Goal: Information Seeking & Learning: Compare options

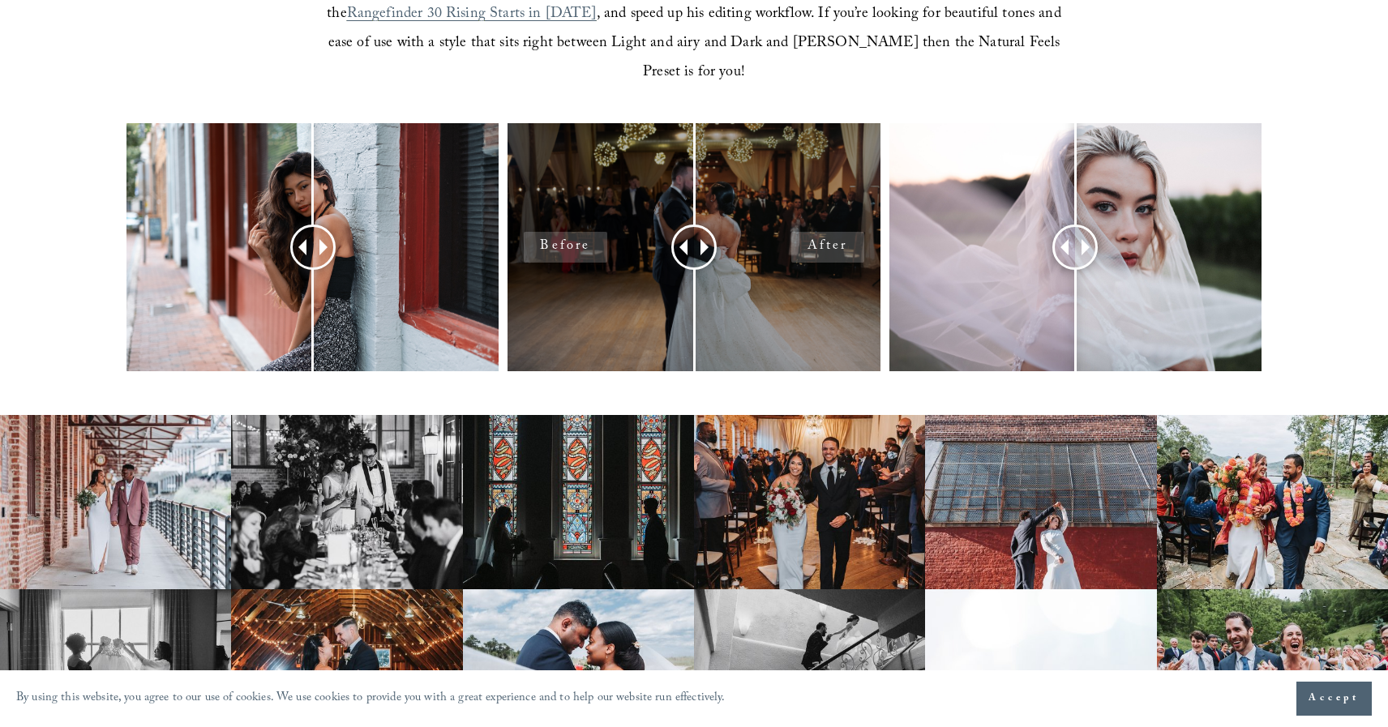
scroll to position [688, 0]
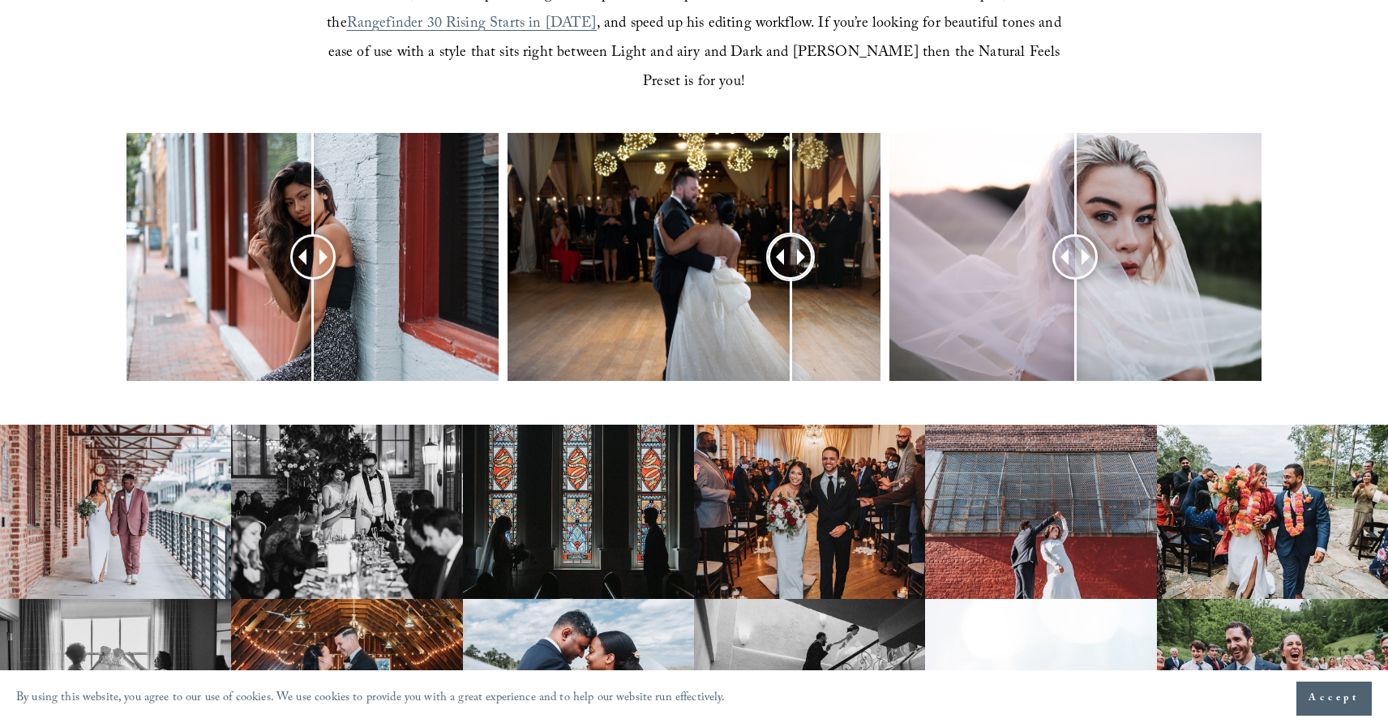
drag, startPoint x: 691, startPoint y: 212, endPoint x: 791, endPoint y: 221, distance: 100.1
click at [791, 236] on div at bounding box center [791, 257] width 42 height 42
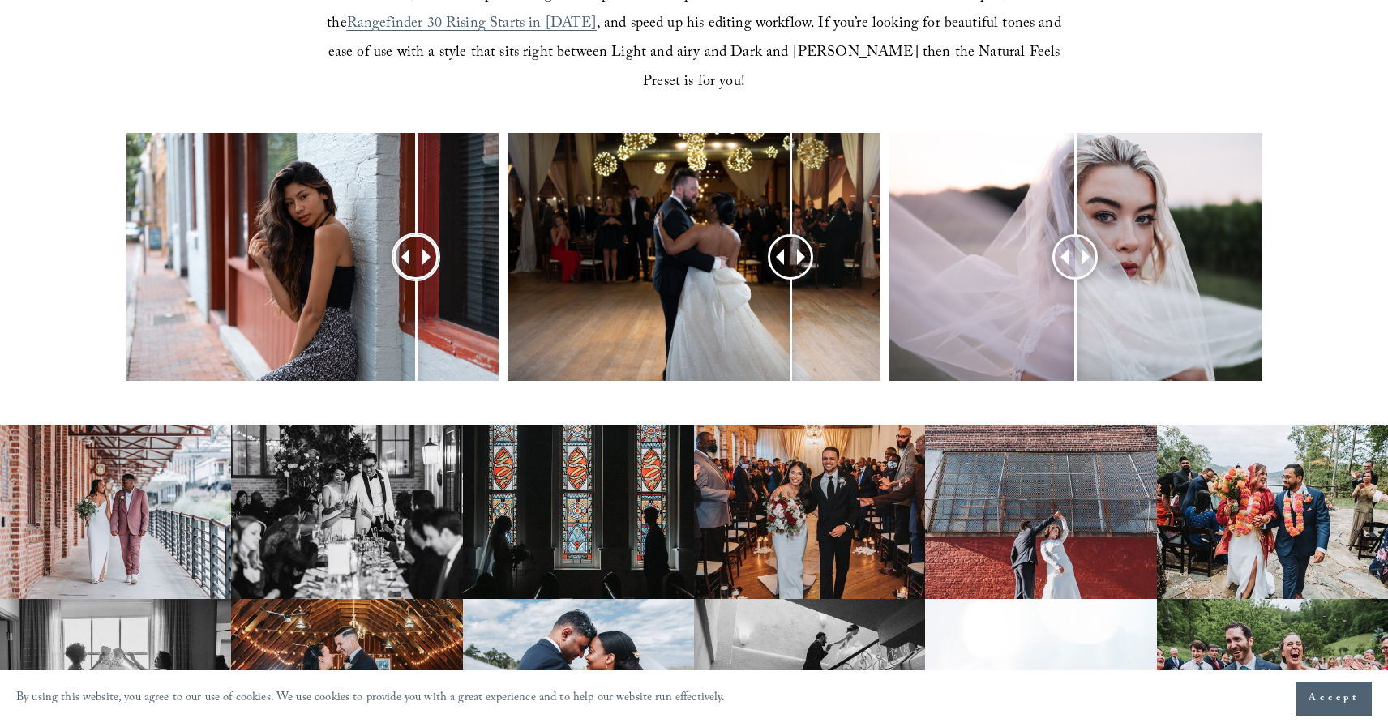
drag, startPoint x: 317, startPoint y: 225, endPoint x: 416, endPoint y: 242, distance: 100.5
click at [416, 242] on div at bounding box center [416, 257] width 42 height 42
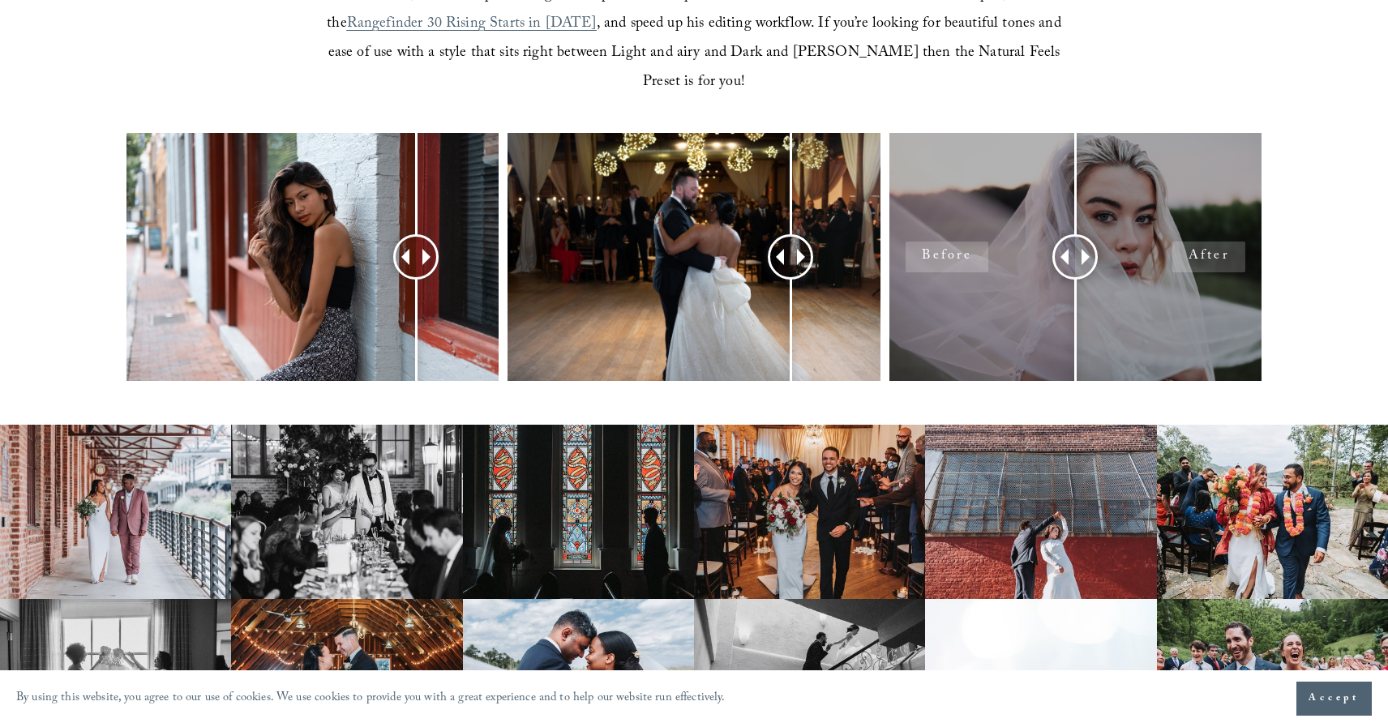
drag, startPoint x: 1098, startPoint y: 217, endPoint x: 1164, endPoint y: 217, distance: 66.5
click at [1165, 217] on div at bounding box center [1076, 257] width 372 height 248
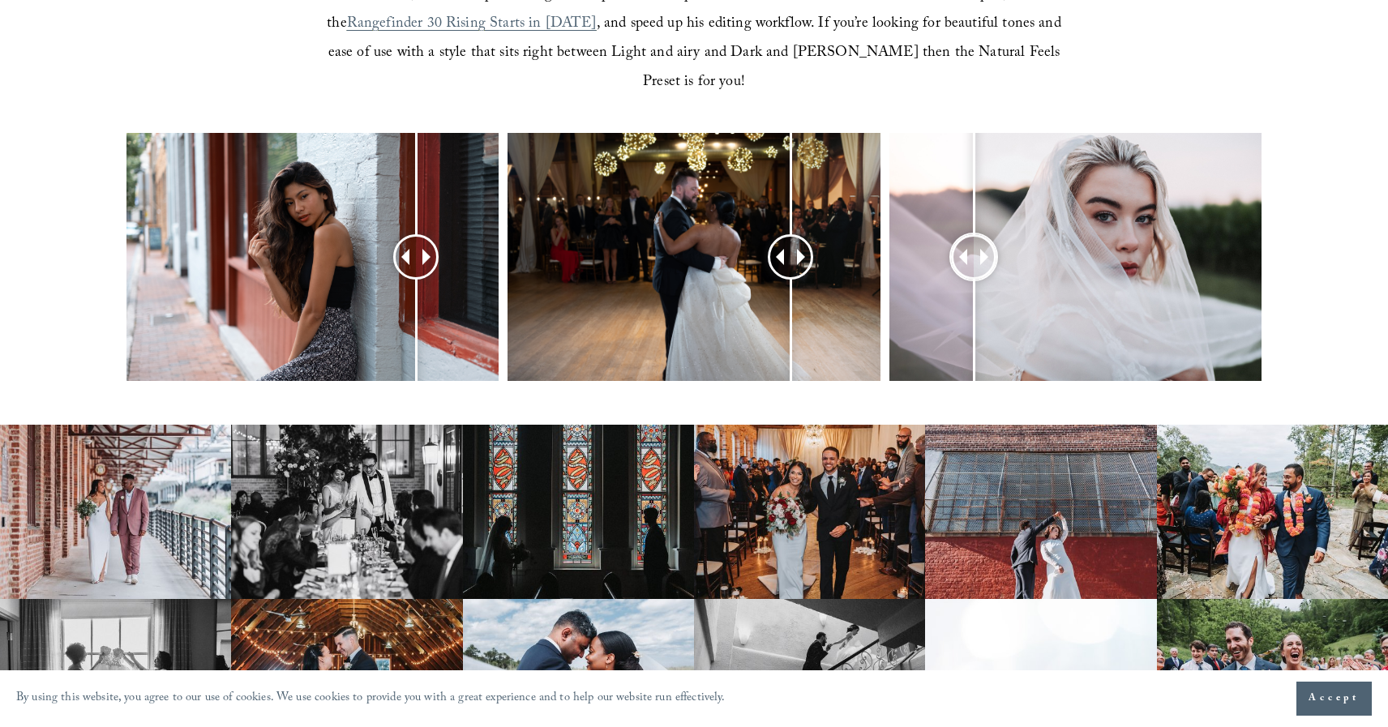
drag, startPoint x: 1062, startPoint y: 218, endPoint x: 956, endPoint y: 248, distance: 110.4
click at [955, 248] on div at bounding box center [974, 257] width 43 height 43
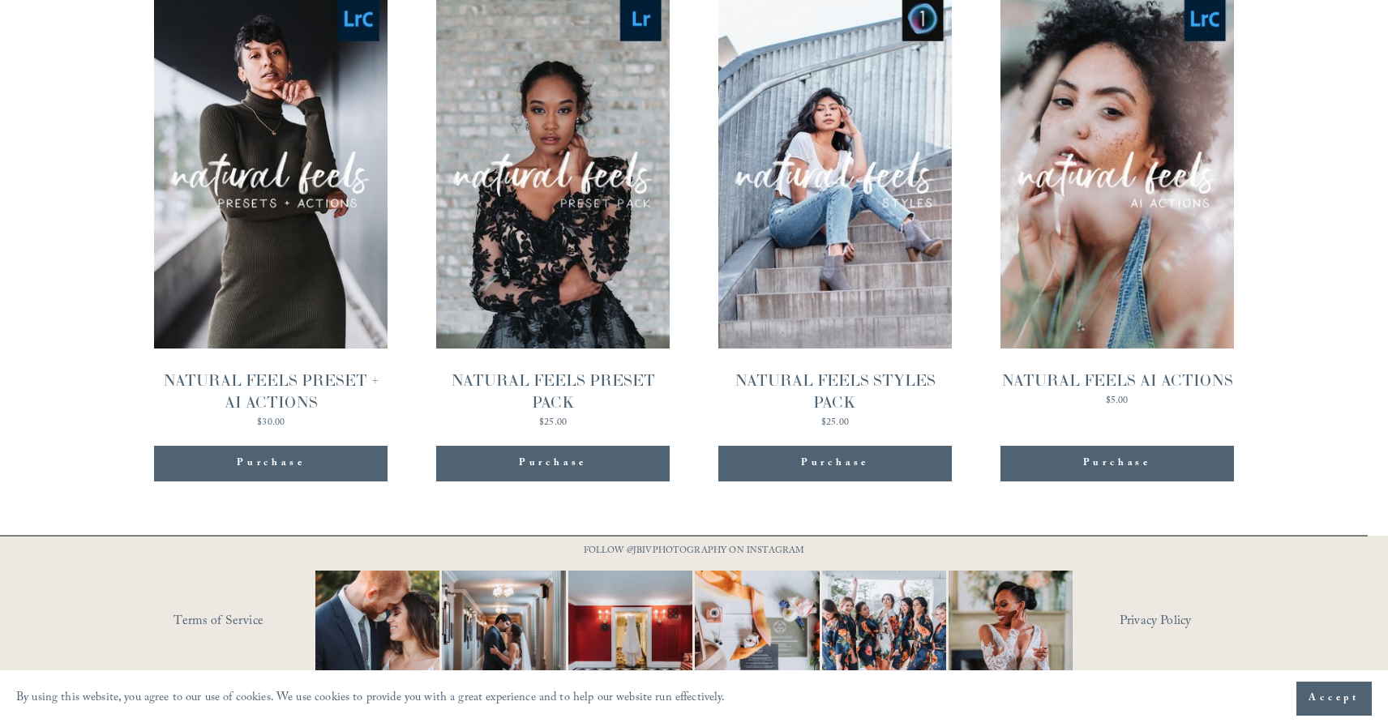
scroll to position [1757, 0]
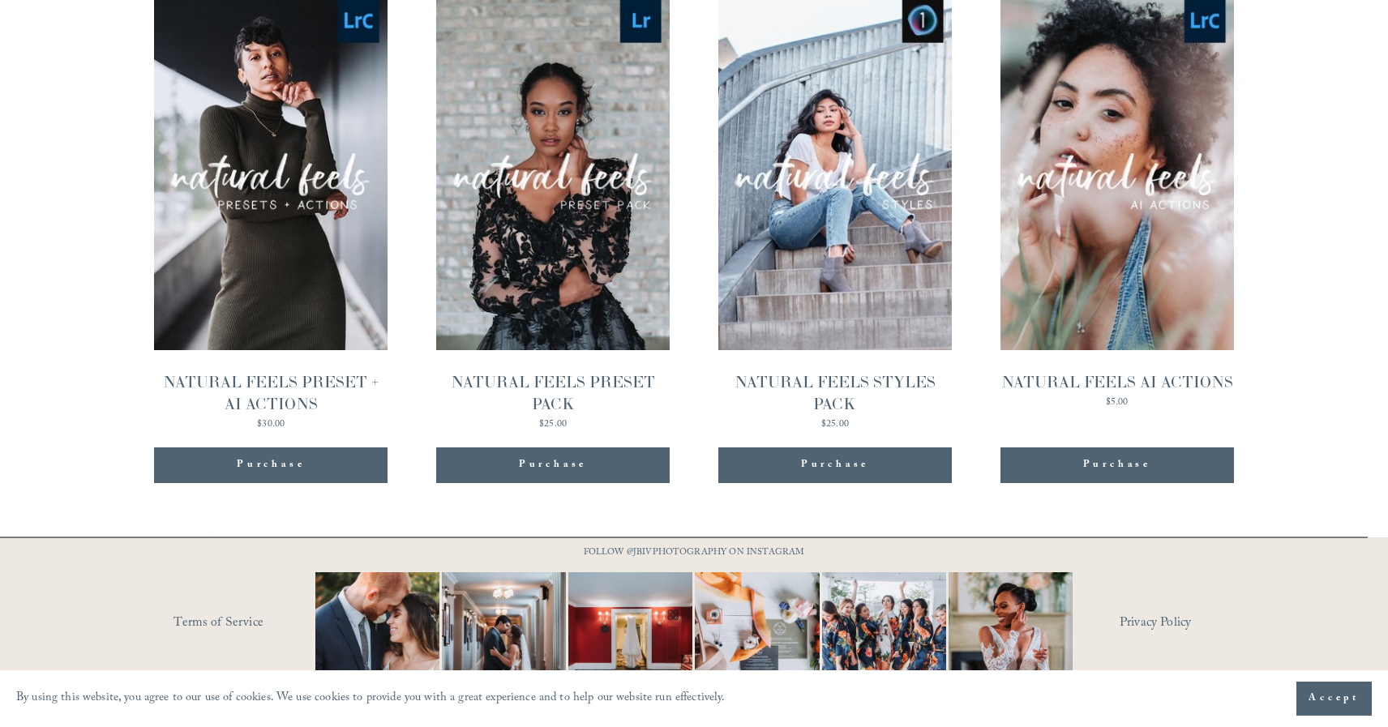
click at [563, 371] on div "NATURAL FEELS PRESET PACK" at bounding box center [553, 393] width 234 height 44
click at [298, 241] on link "Quick View NATURAL FEELS PRESET + AI ACTIONS $30.00" at bounding box center [271, 214] width 234 height 429
click at [566, 274] on link "Quick View NATURAL FEELS PRESET PACK $25.00" at bounding box center [553, 214] width 234 height 429
click at [817, 371] on div "NATURAL FEELS STYLES PACK" at bounding box center [835, 393] width 234 height 44
click at [303, 371] on div "NATURAL FEELS PRESET + AI ACTIONS" at bounding box center [271, 393] width 234 height 44
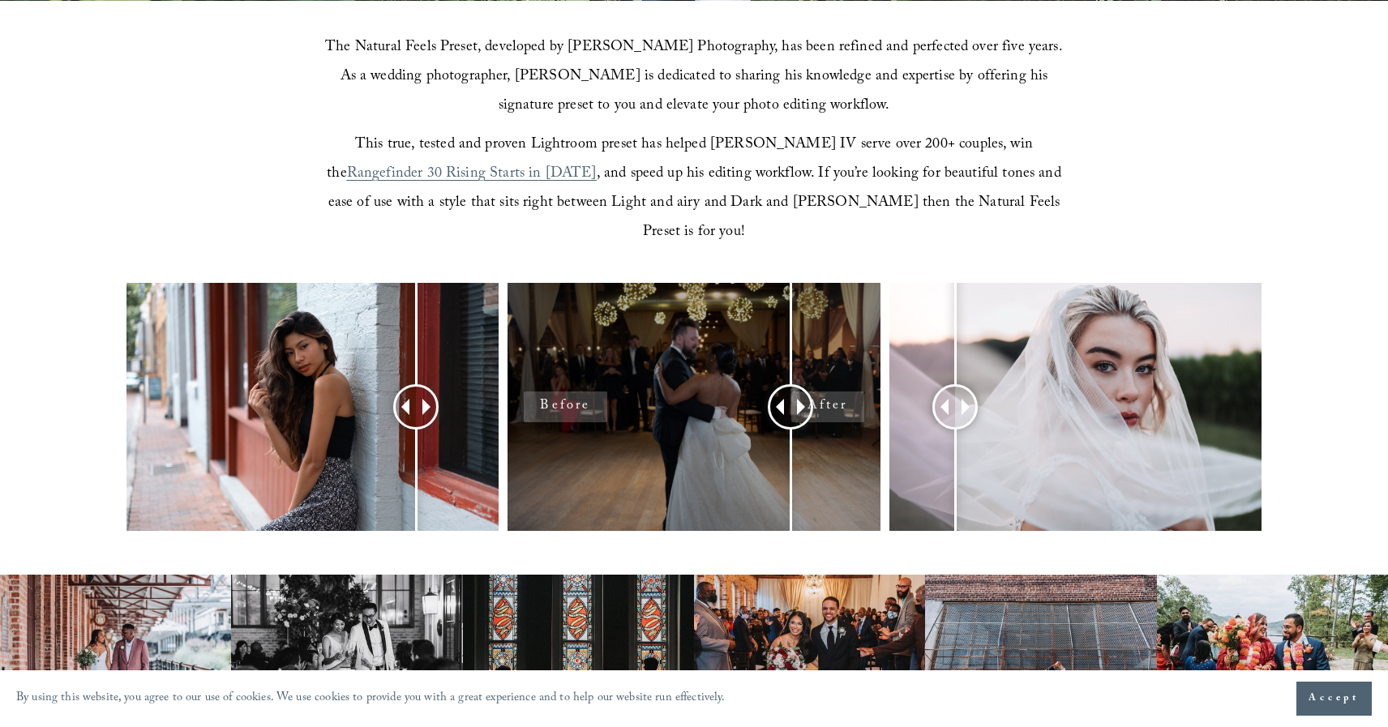
scroll to position [528, 0]
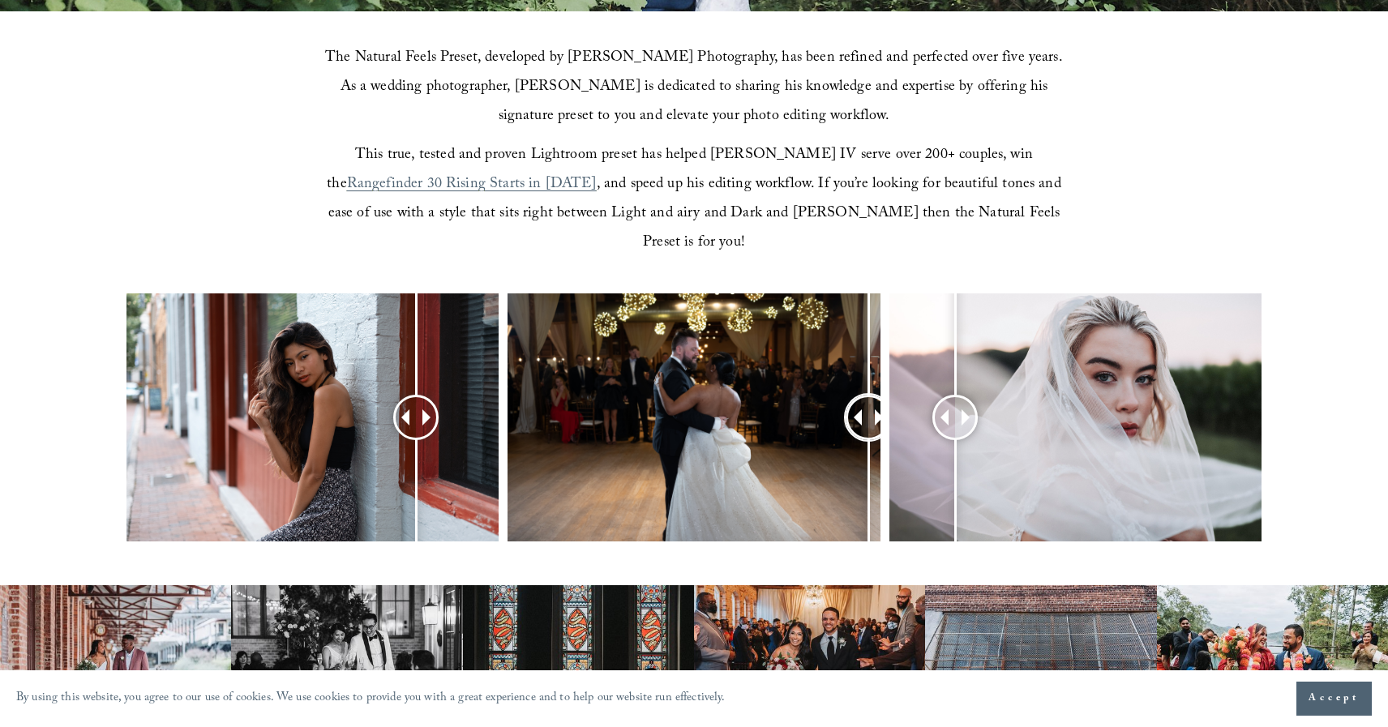
drag, startPoint x: 784, startPoint y: 383, endPoint x: 869, endPoint y: 323, distance: 103.5
click at [869, 397] on div at bounding box center [868, 417] width 41 height 41
drag, startPoint x: 414, startPoint y: 381, endPoint x: 429, endPoint y: 408, distance: 30.9
click at [429, 408] on div at bounding box center [429, 418] width 42 height 42
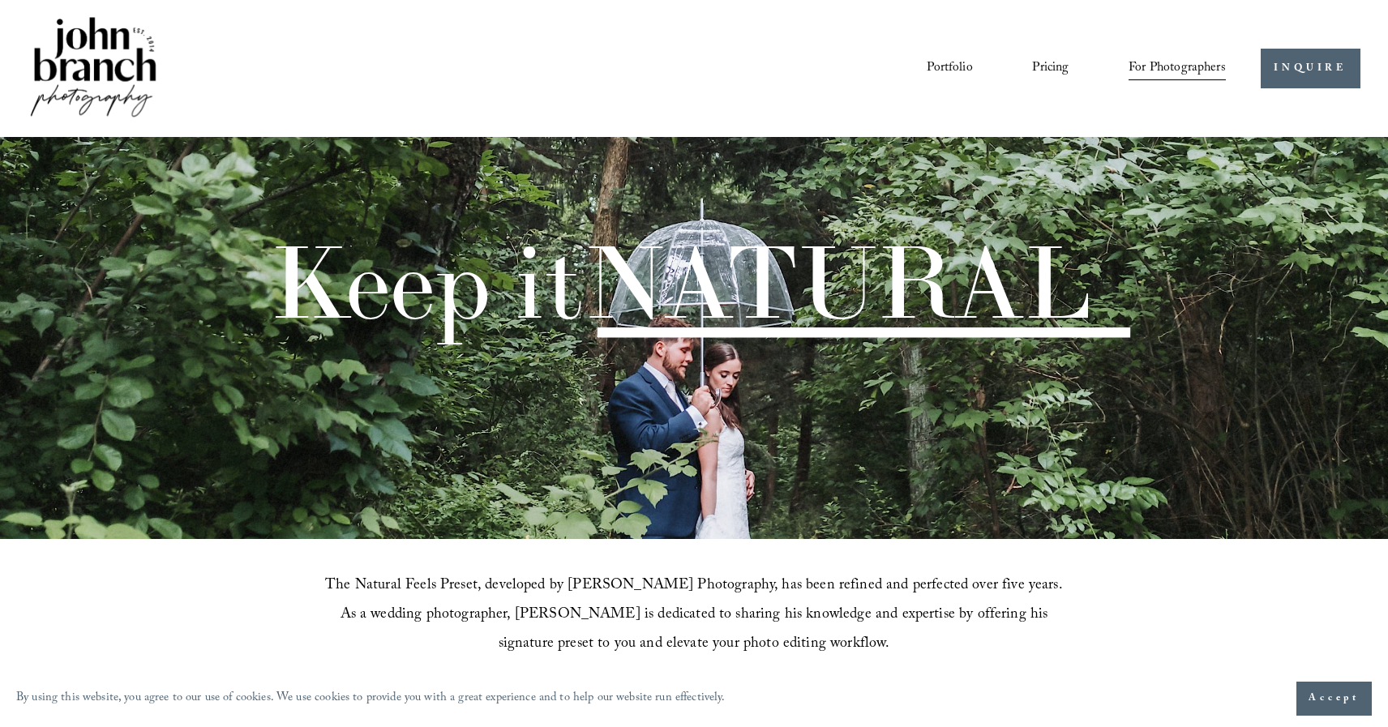
scroll to position [0, 0]
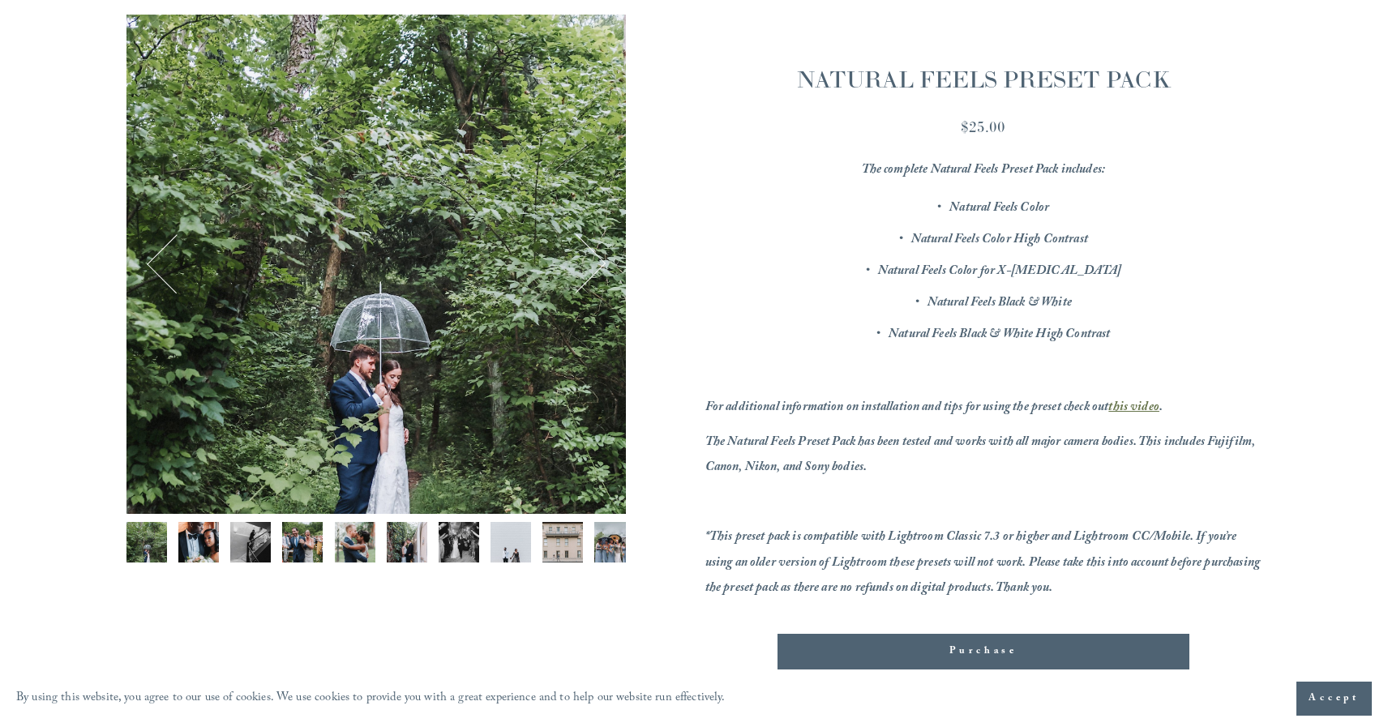
scroll to position [229, 0]
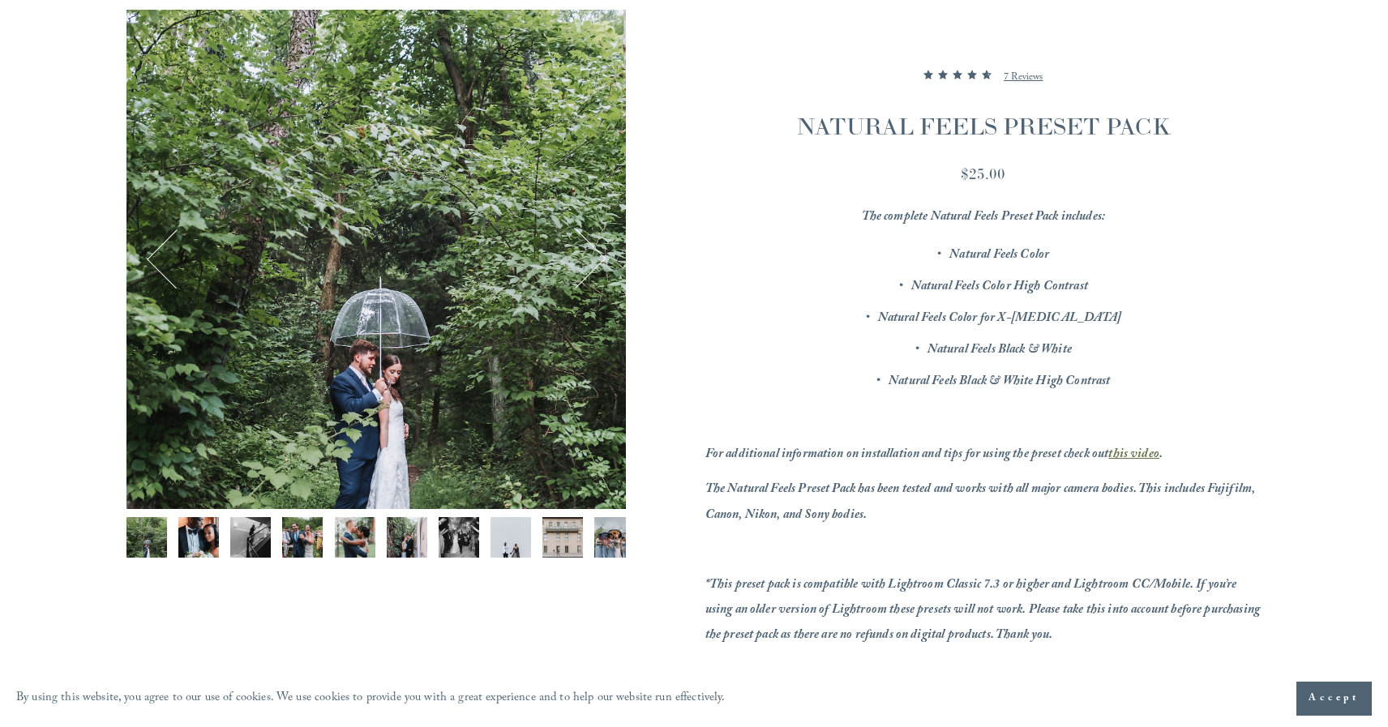
click at [198, 534] on img "Image 2 of 12" at bounding box center [198, 537] width 41 height 41
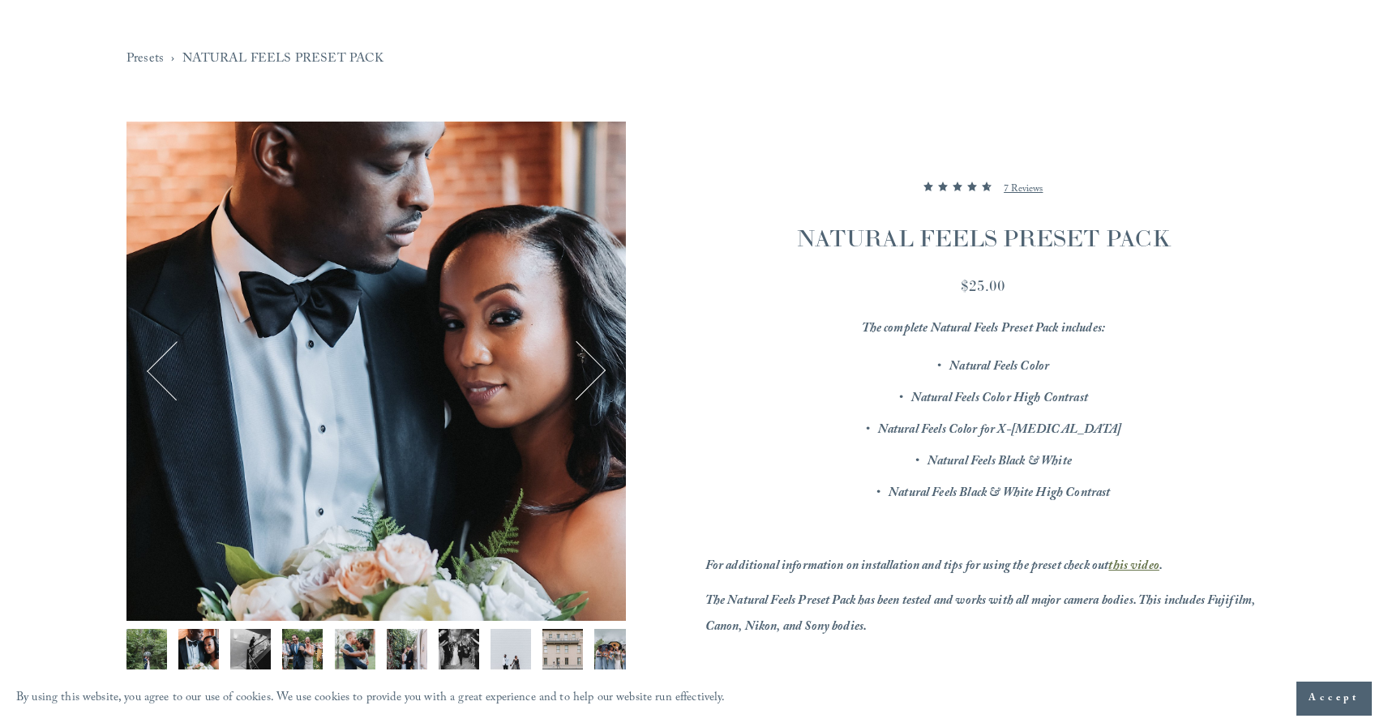
scroll to position [115, 0]
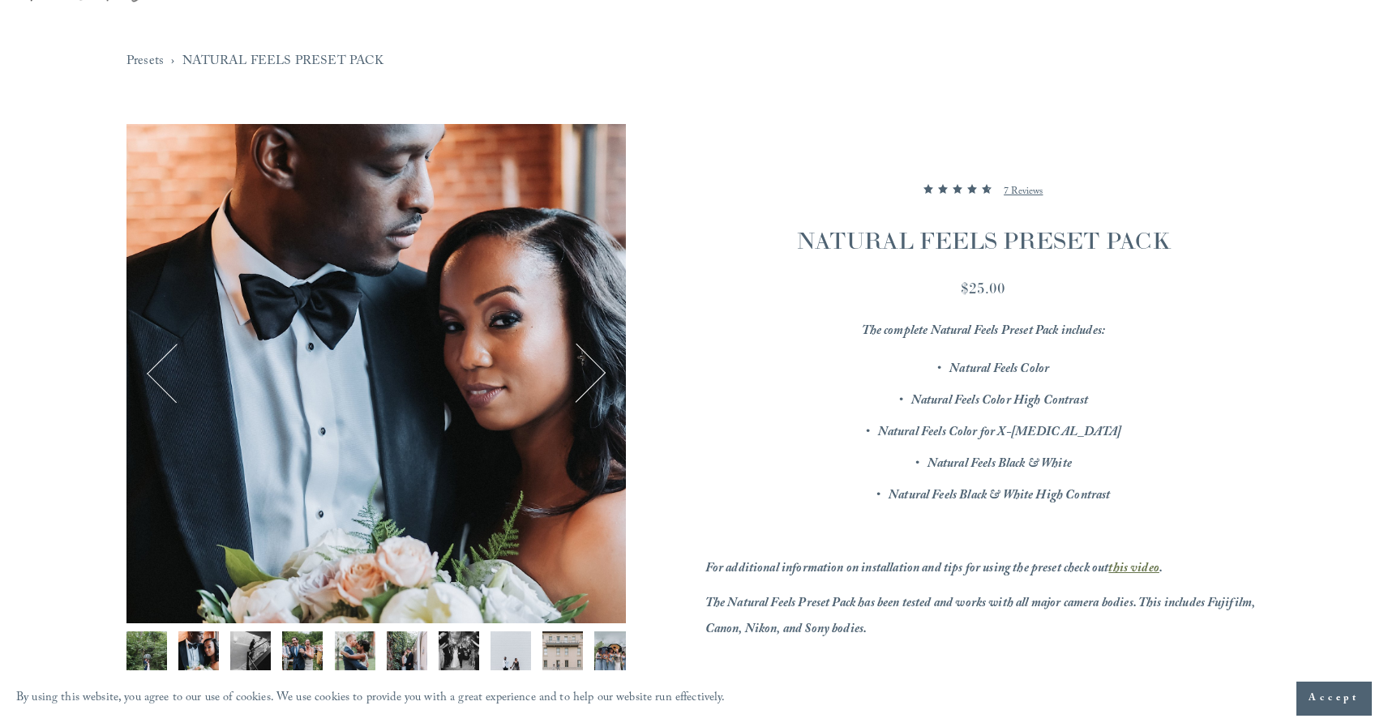
click at [582, 382] on button "Next" at bounding box center [576, 374] width 58 height 58
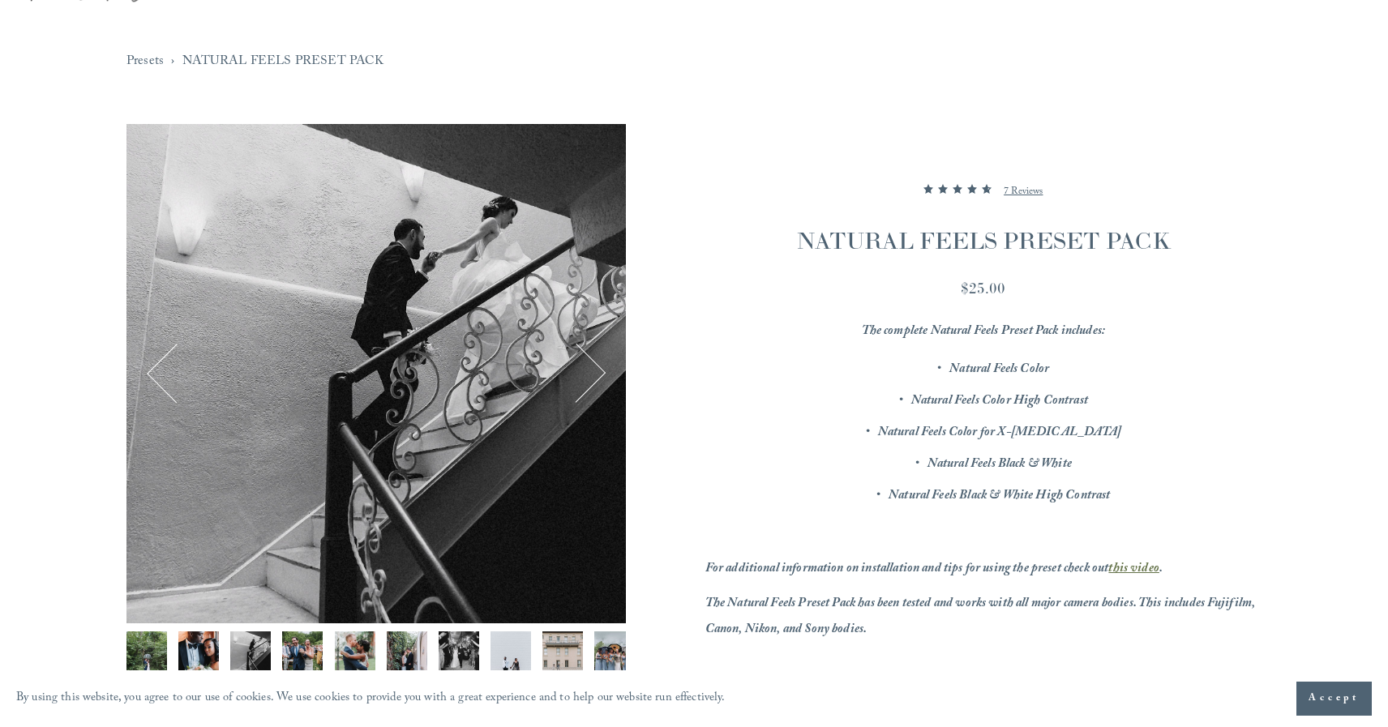
click at [595, 377] on button "Next" at bounding box center [576, 374] width 58 height 58
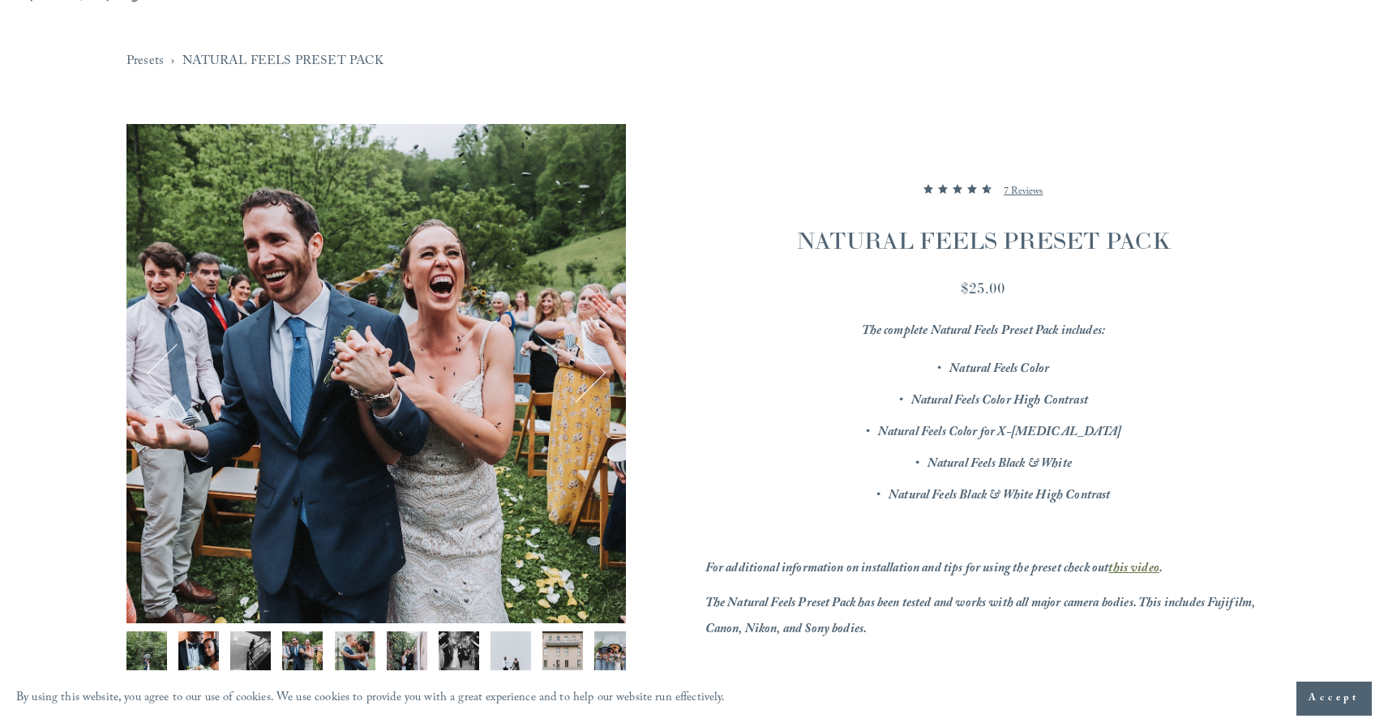
click at [595, 377] on button "Next" at bounding box center [576, 374] width 58 height 58
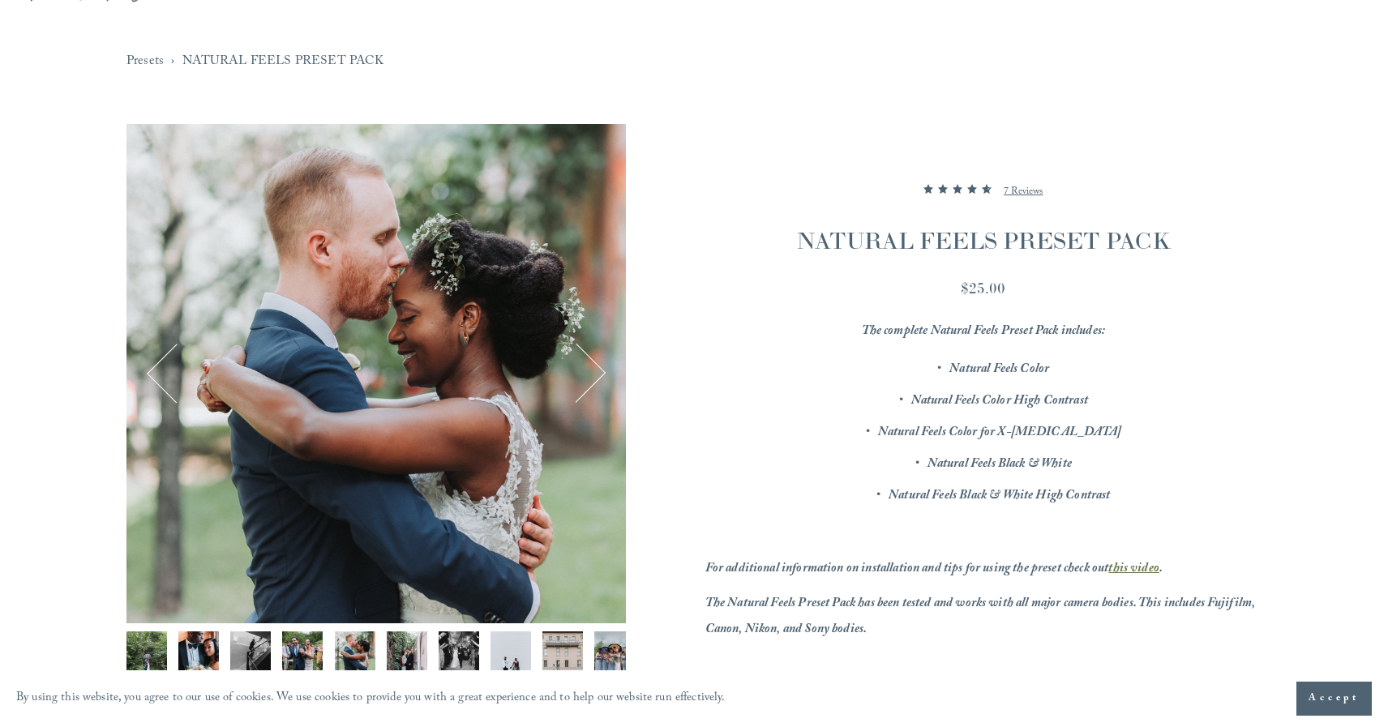
click at [595, 377] on button "Next" at bounding box center [576, 374] width 58 height 58
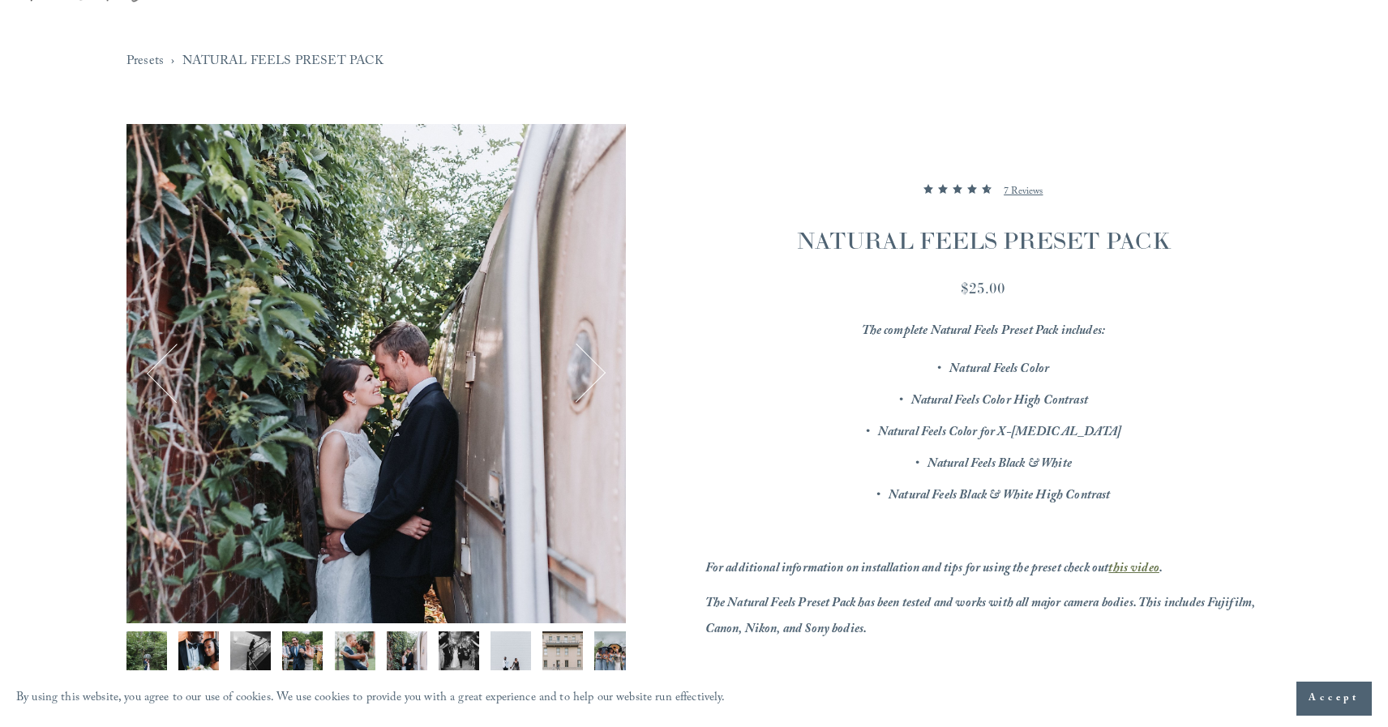
click at [595, 377] on button "Next" at bounding box center [576, 374] width 58 height 58
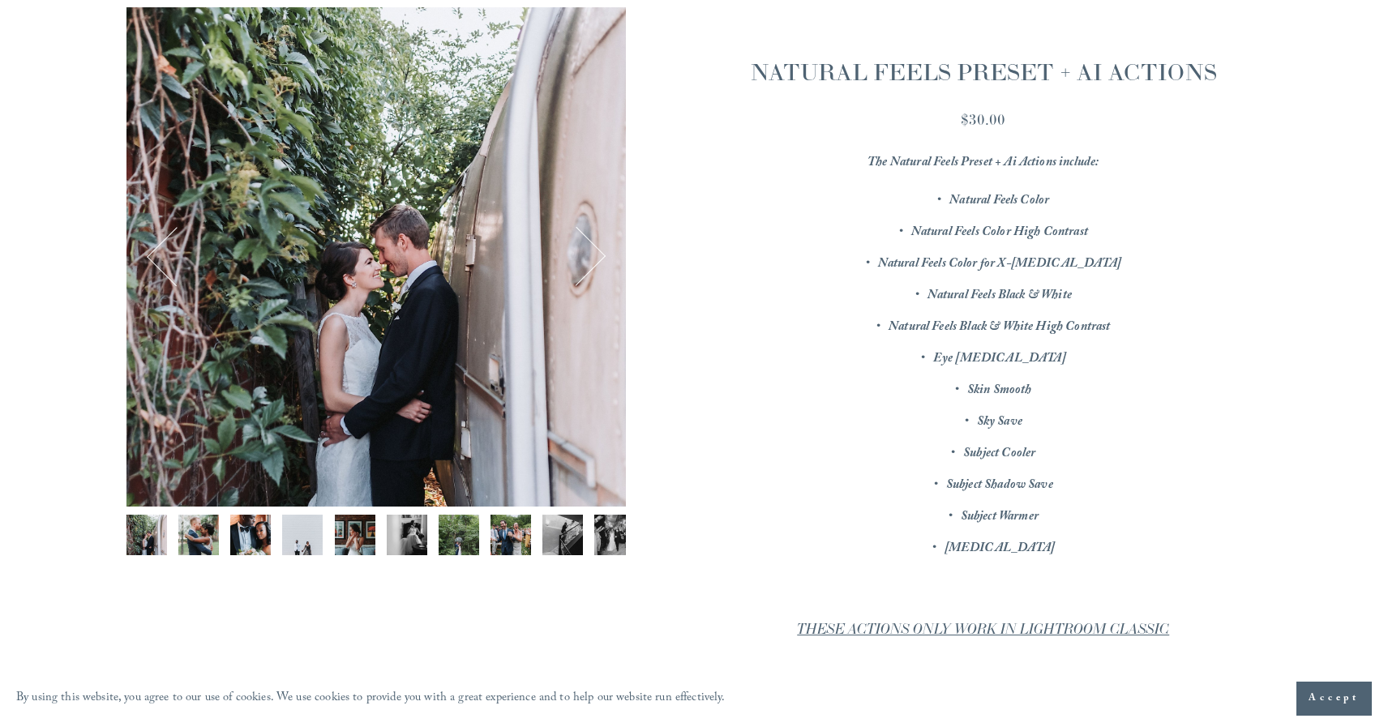
scroll to position [236, 0]
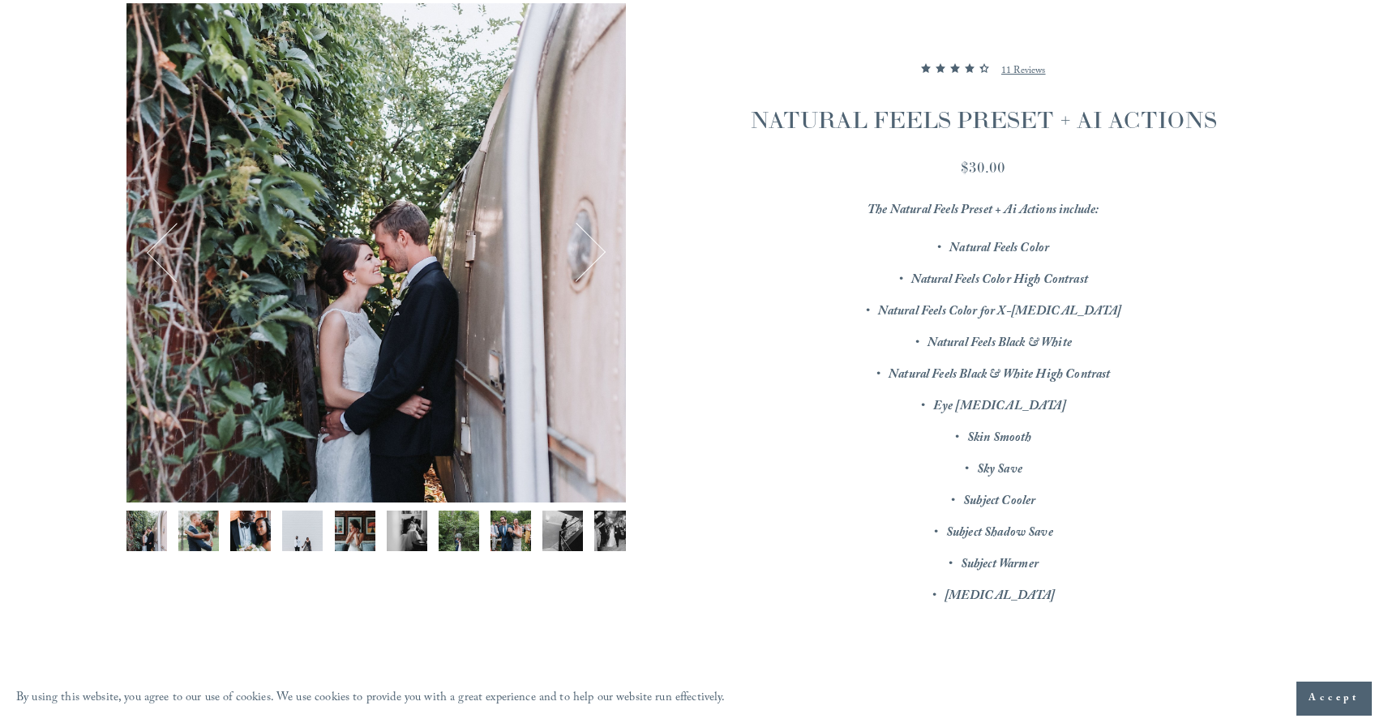
click at [578, 254] on button "Next" at bounding box center [576, 253] width 58 height 58
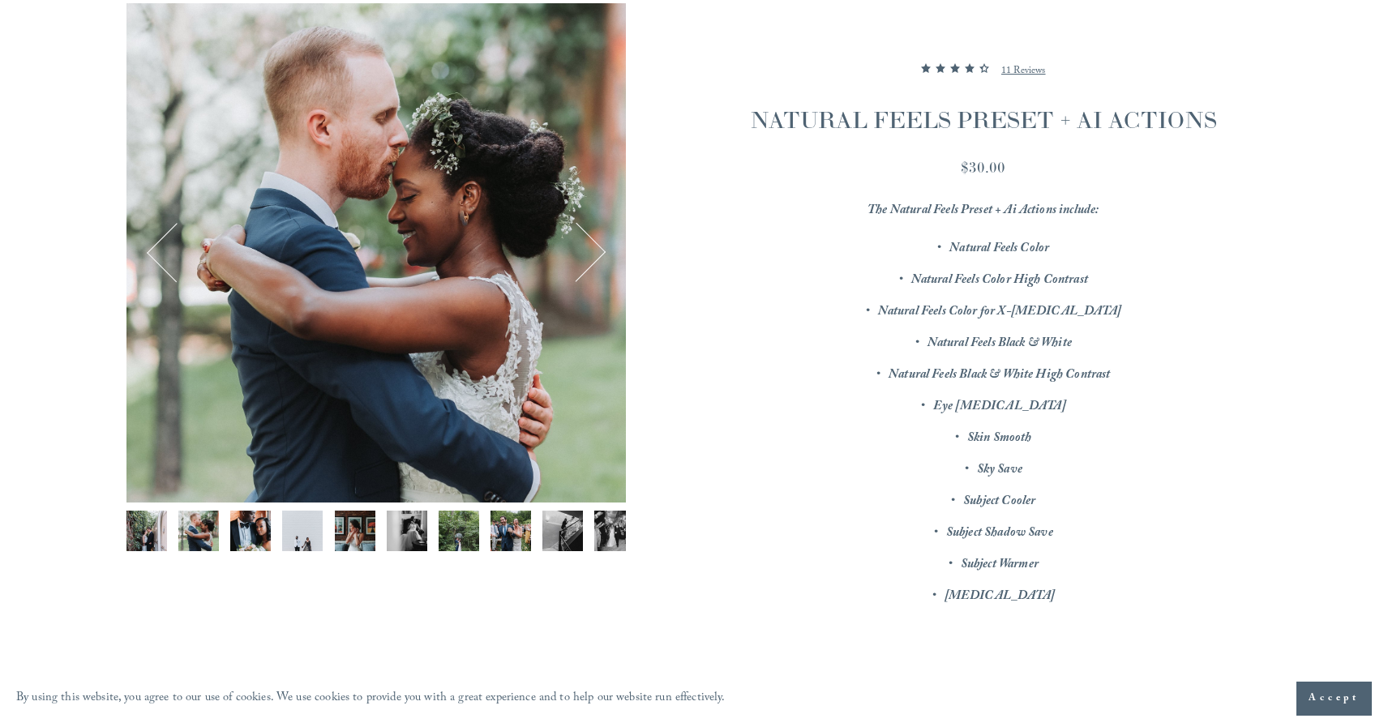
click at [578, 254] on button "Next" at bounding box center [576, 253] width 58 height 58
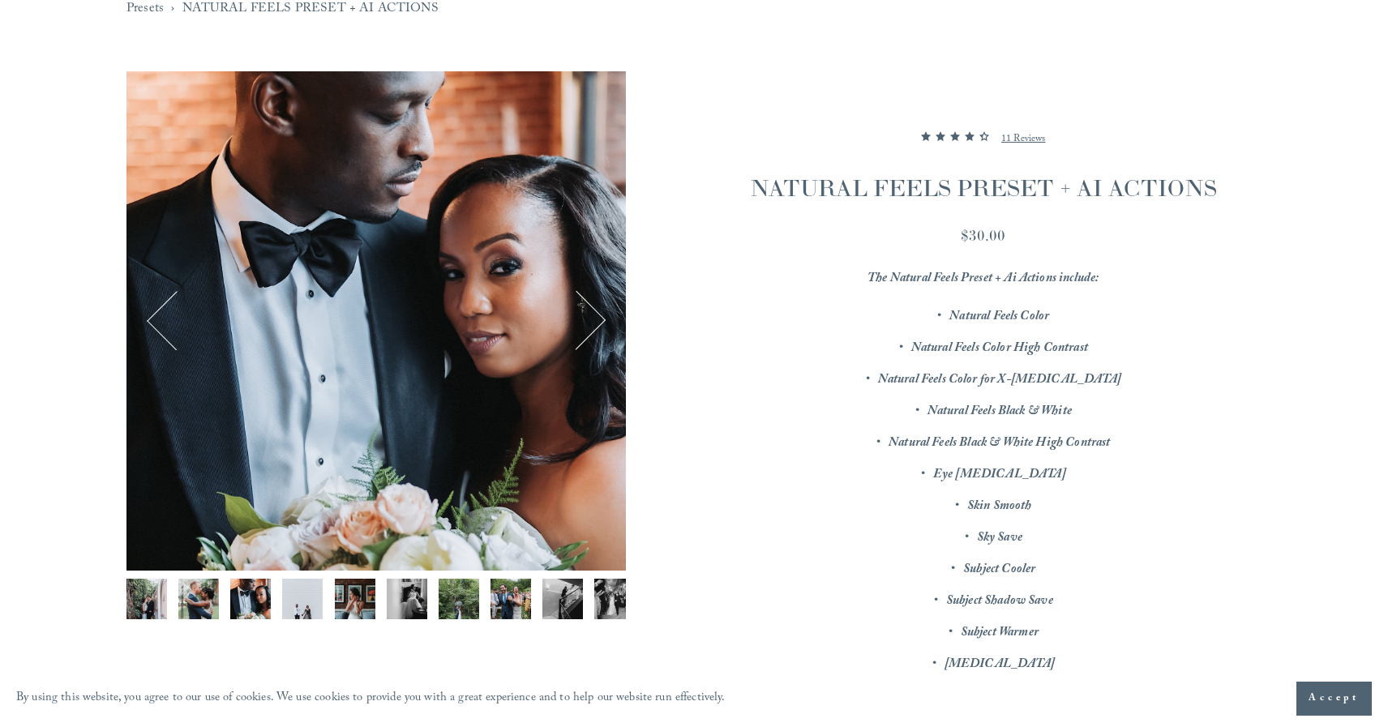
scroll to position [168, 0]
click at [579, 315] on button "Next" at bounding box center [576, 321] width 58 height 58
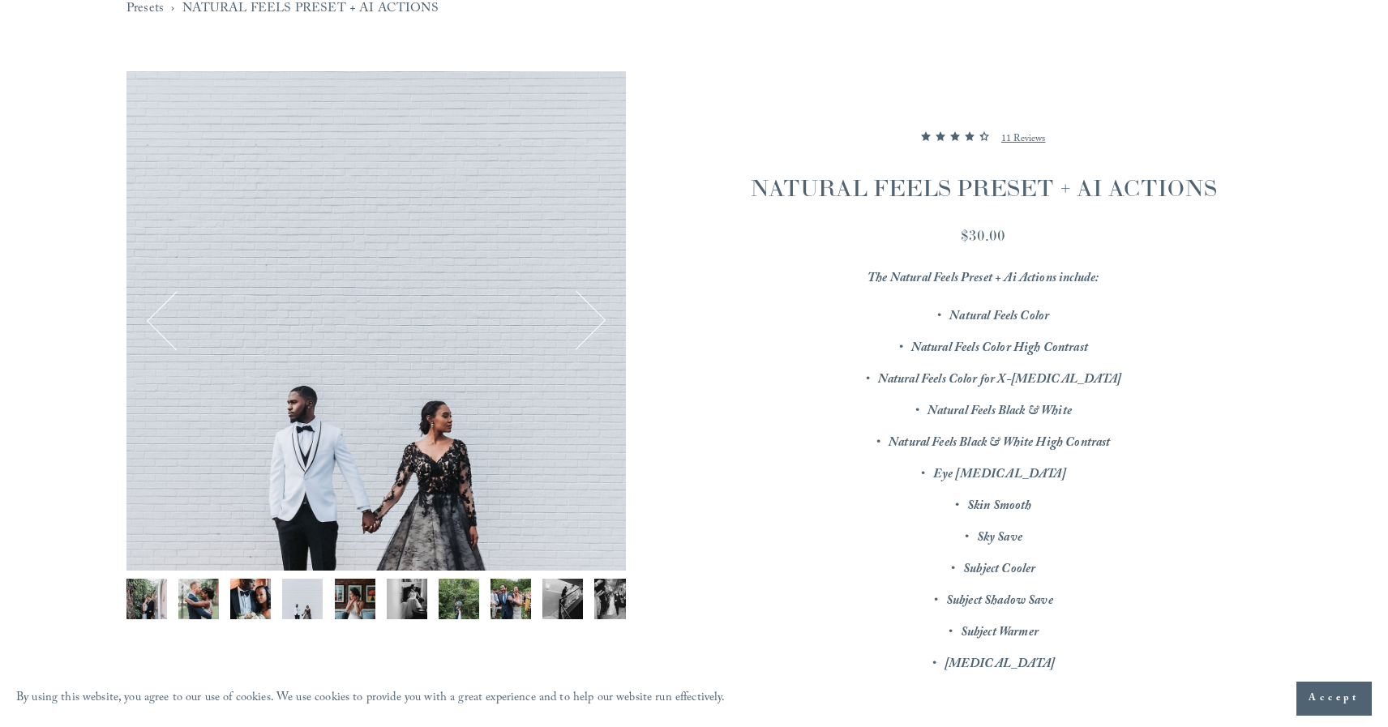
click at [579, 315] on button "Next" at bounding box center [576, 321] width 58 height 58
click at [588, 315] on button "Next" at bounding box center [576, 321] width 58 height 58
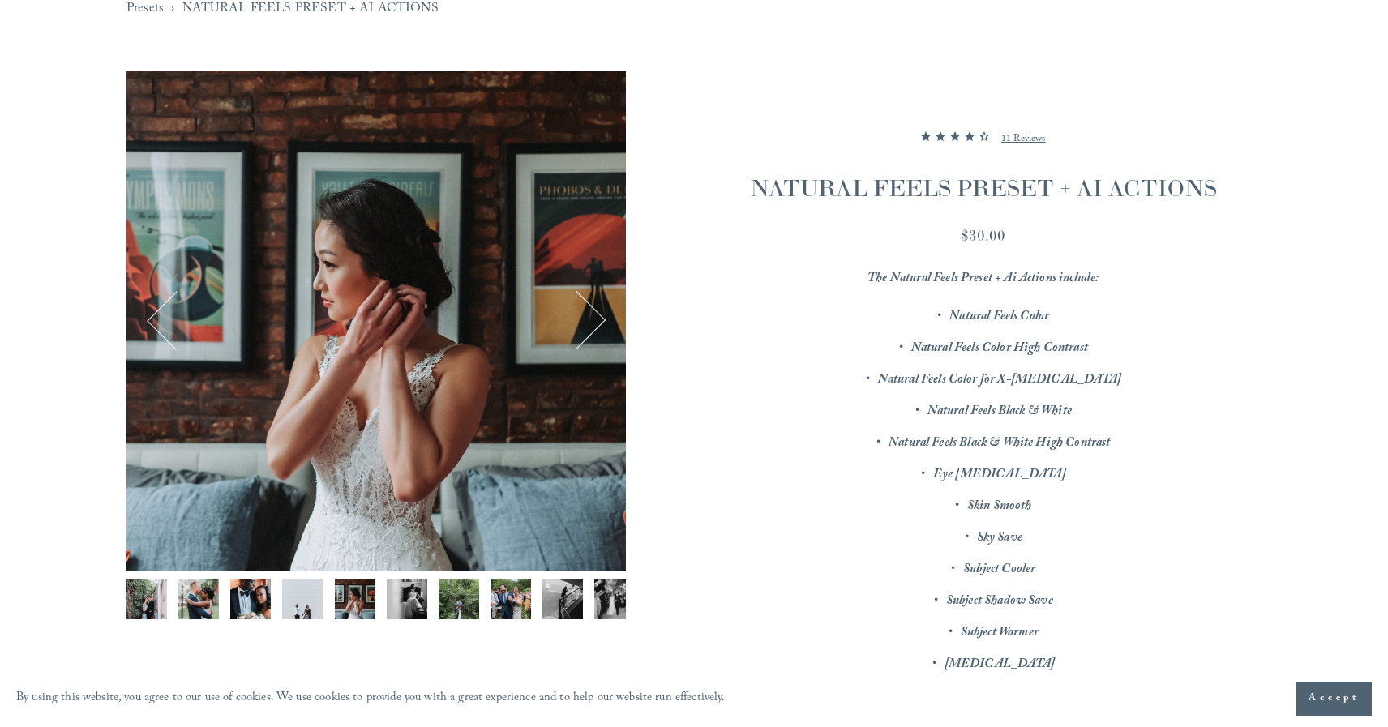
click at [588, 315] on button "Next" at bounding box center [576, 321] width 58 height 58
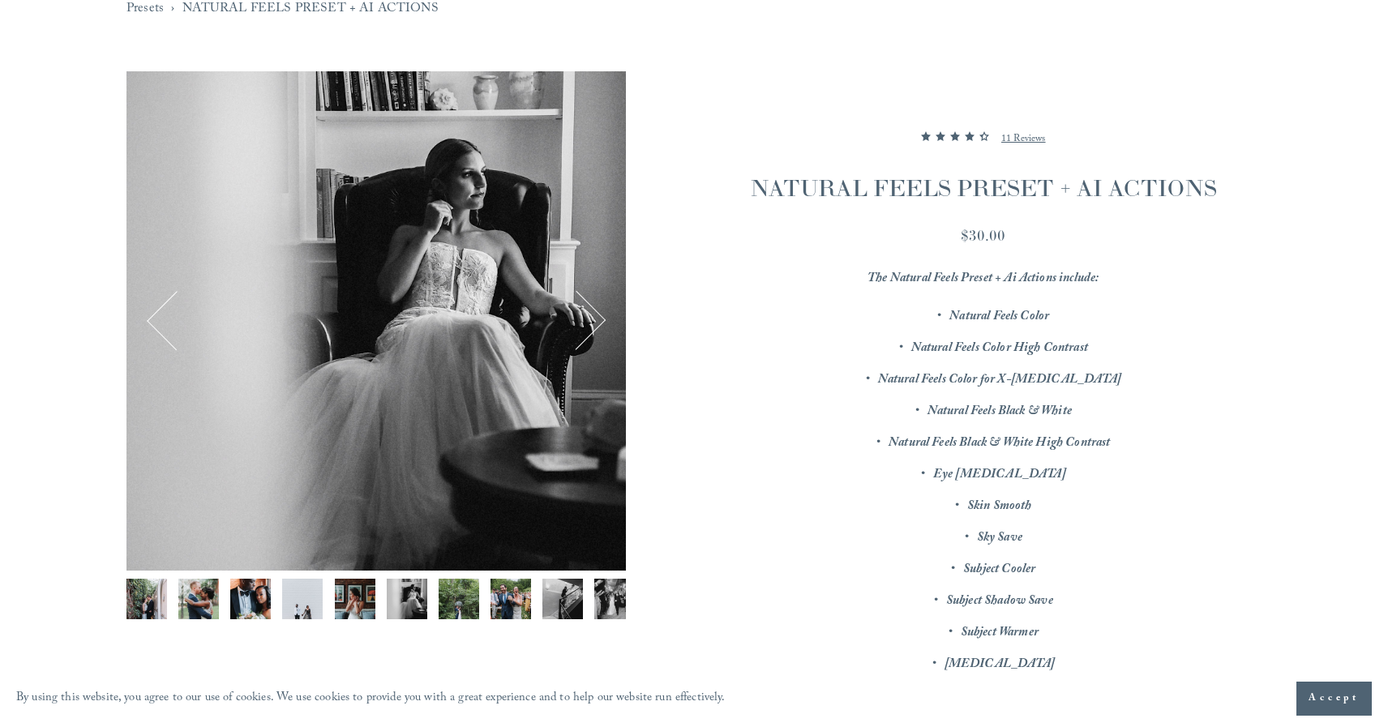
click at [588, 315] on button "Next" at bounding box center [576, 321] width 58 height 58
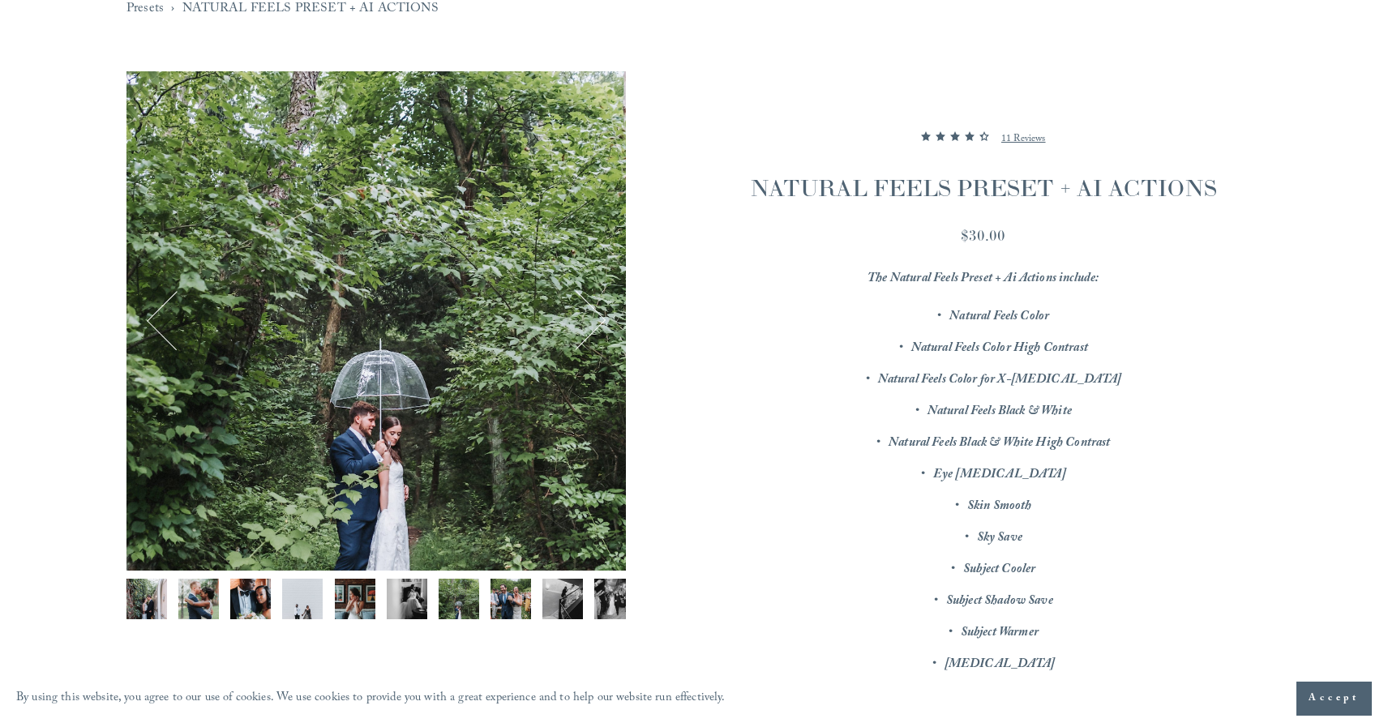
click at [588, 315] on button "Next" at bounding box center [576, 321] width 58 height 58
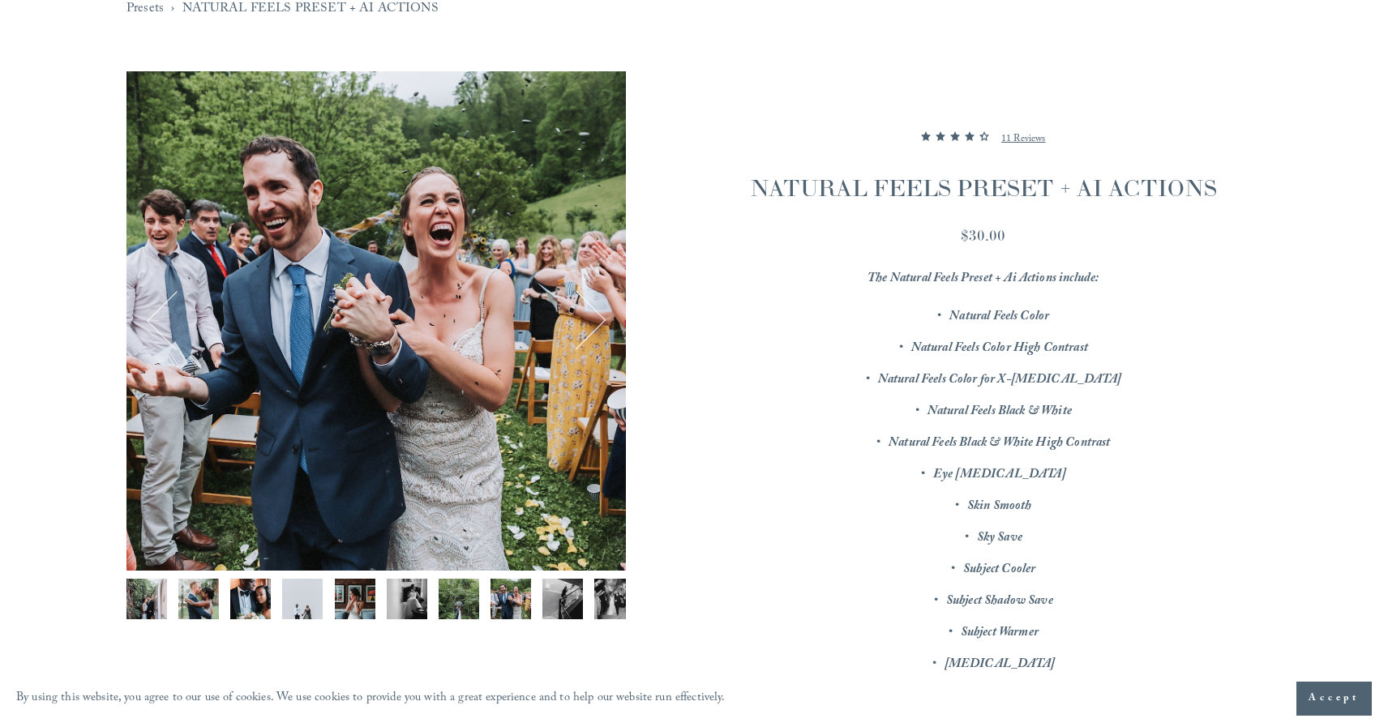
click at [588, 315] on button "Next" at bounding box center [576, 321] width 58 height 58
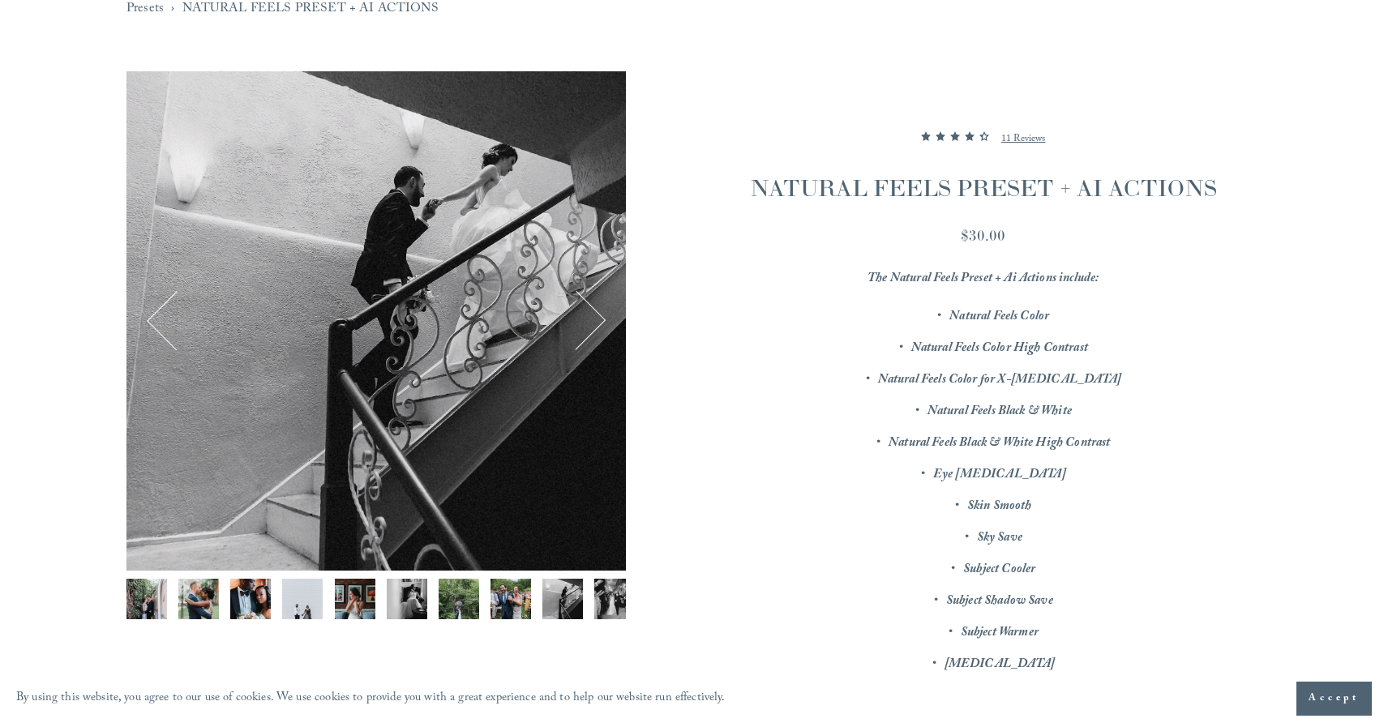
click at [588, 315] on button "Next" at bounding box center [576, 321] width 58 height 58
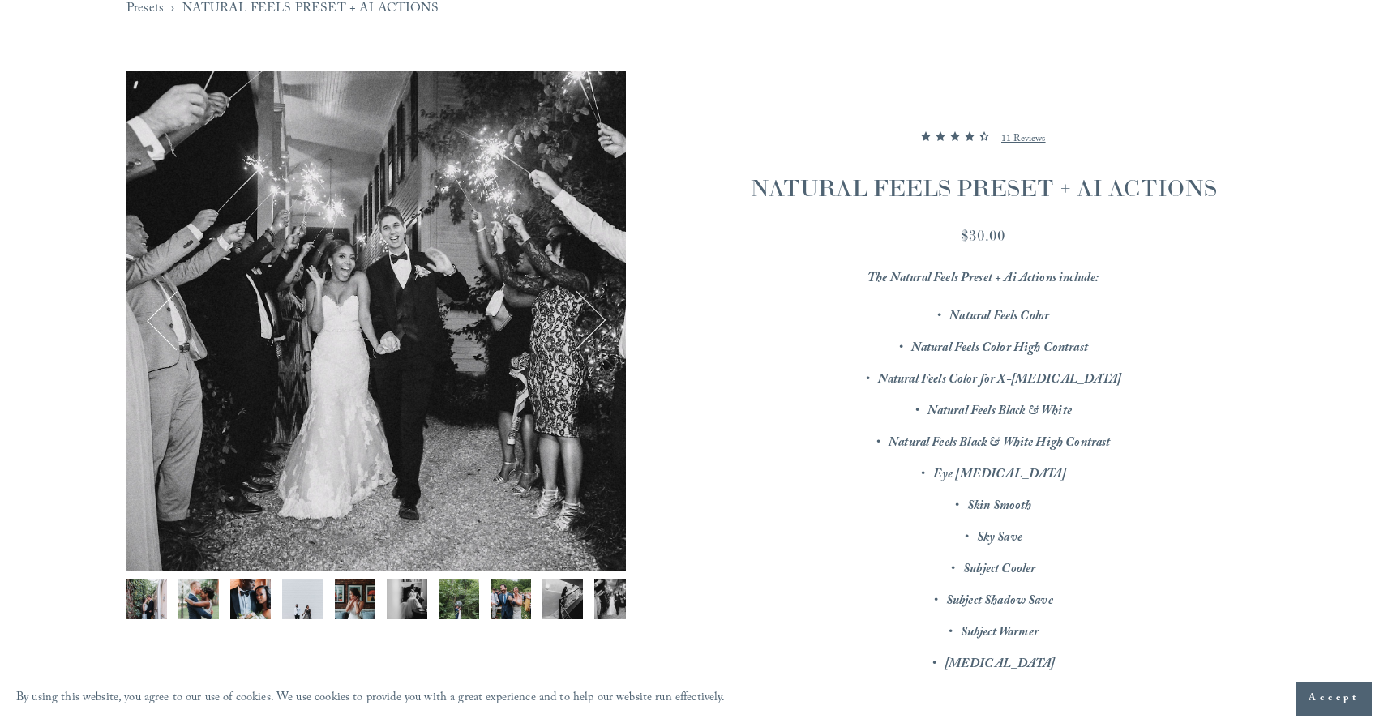
click at [588, 315] on button "Next" at bounding box center [576, 321] width 58 height 58
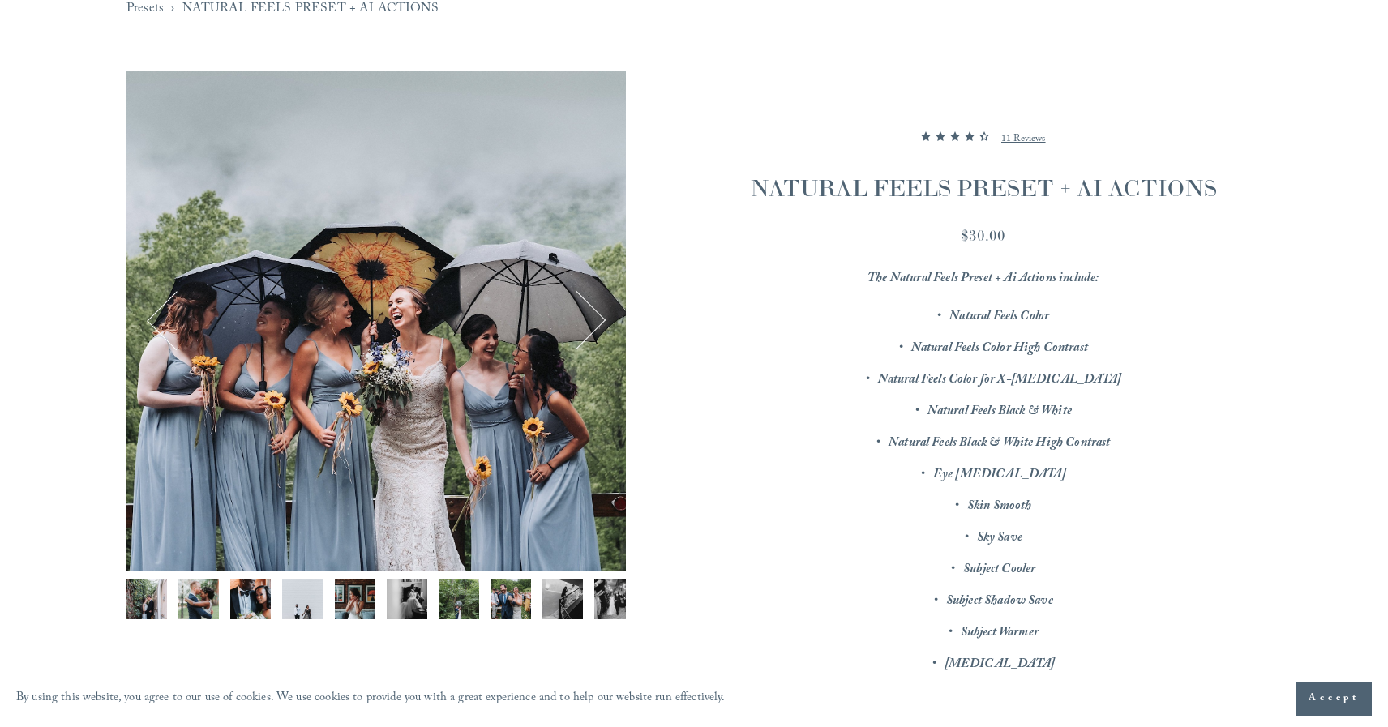
click at [588, 315] on button "Next" at bounding box center [576, 321] width 58 height 58
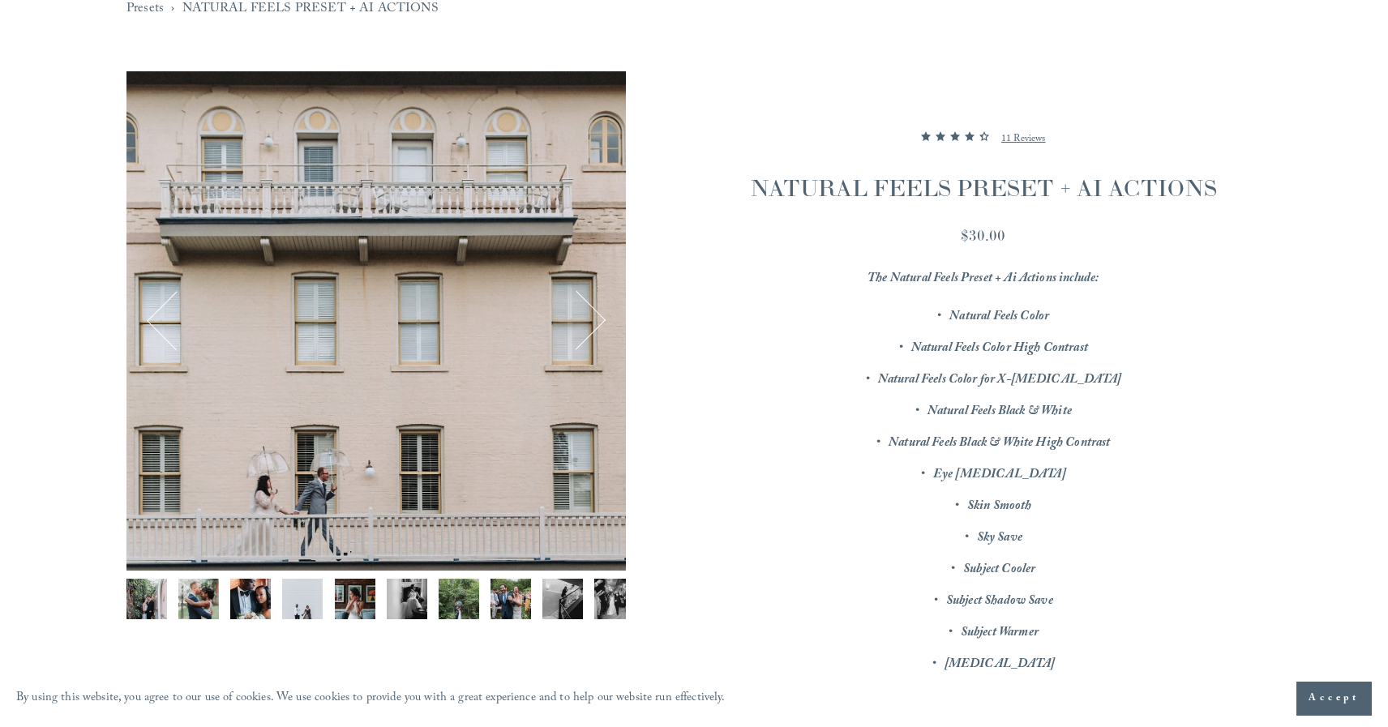
click at [588, 315] on button "Next" at bounding box center [576, 321] width 58 height 58
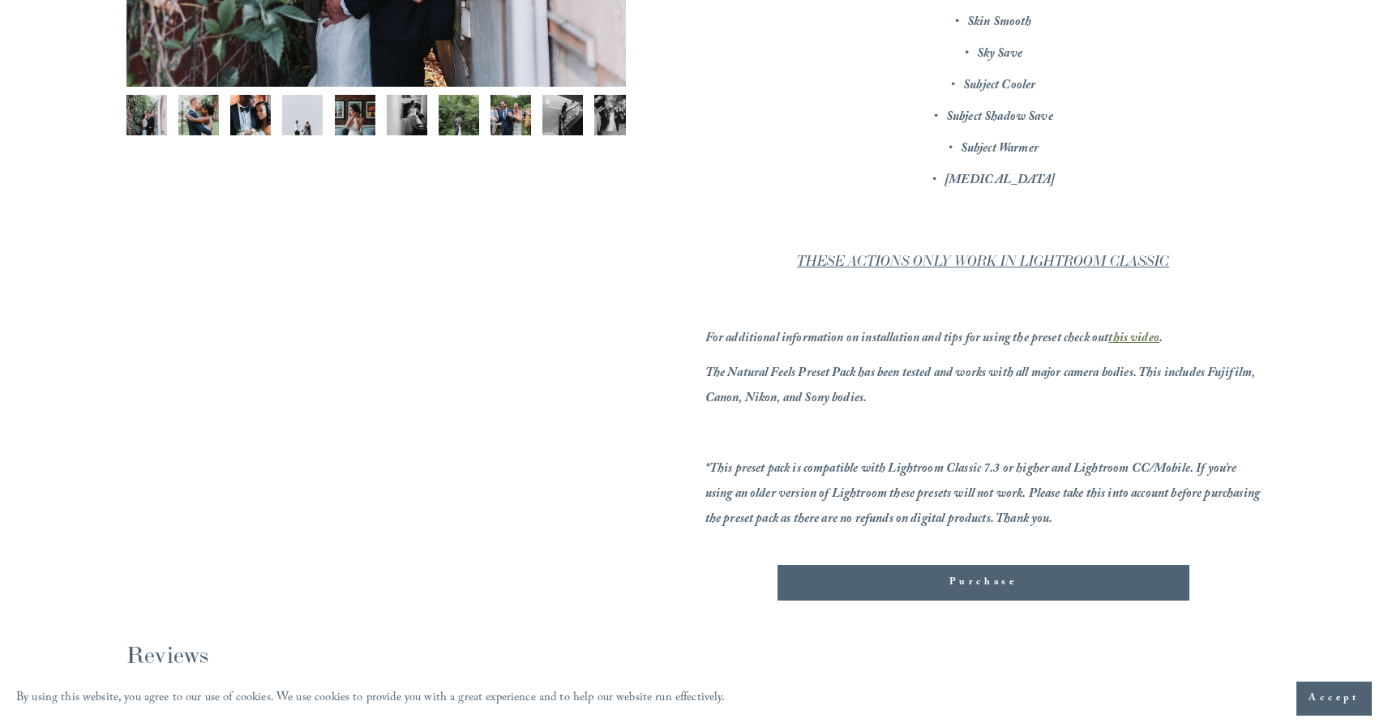
scroll to position [660, 0]
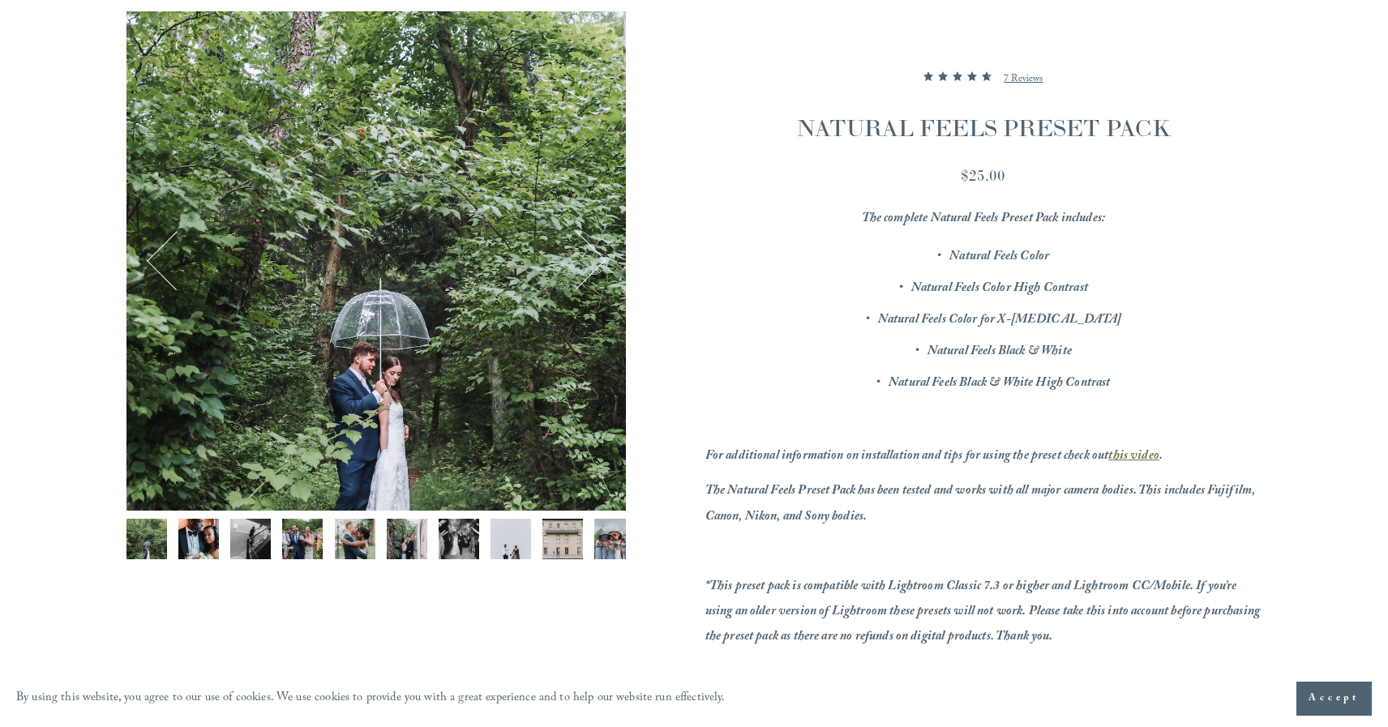
scroll to position [229, 0]
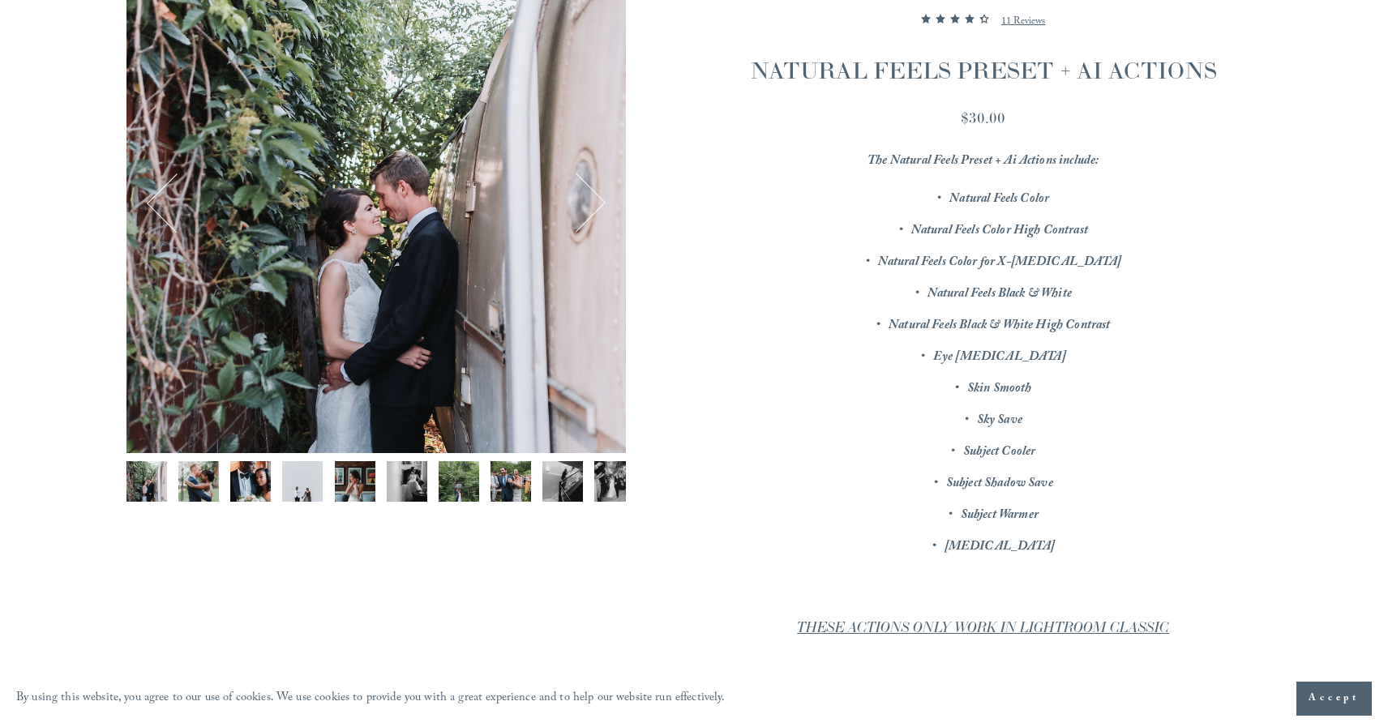
scroll to position [251, 0]
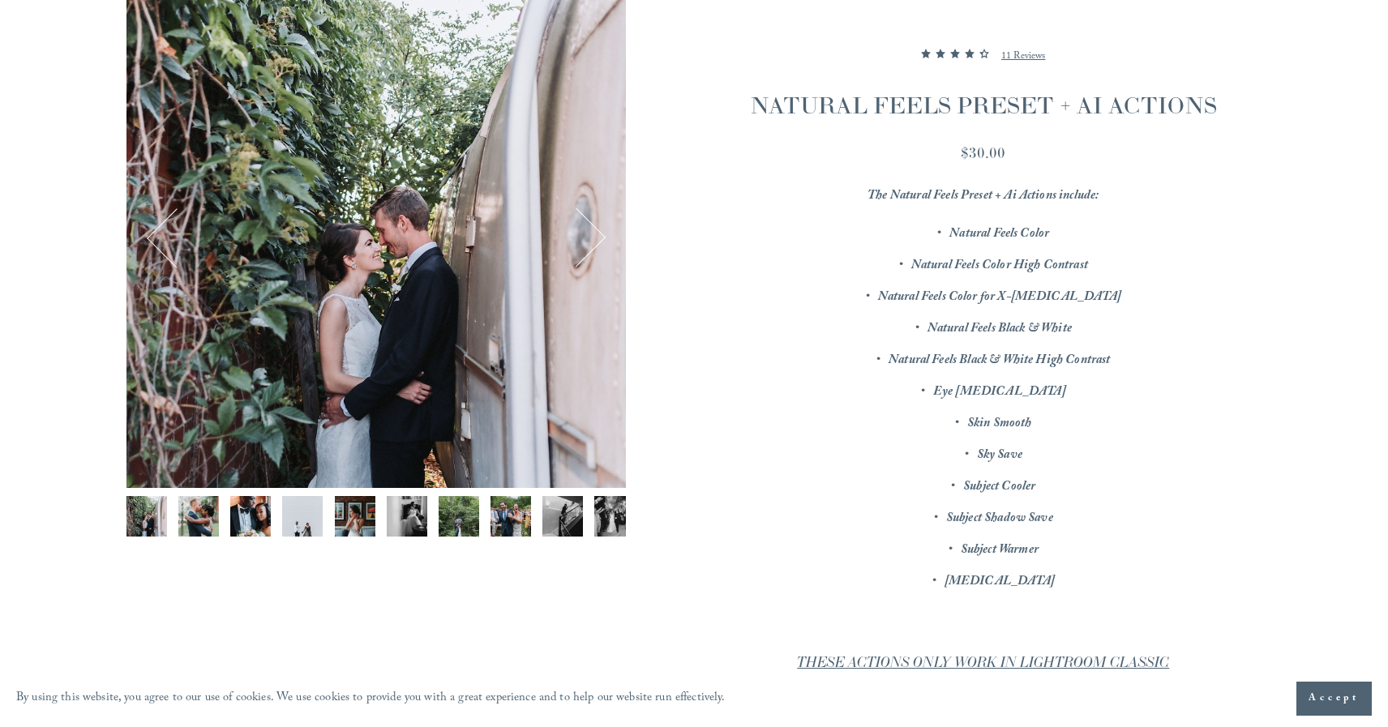
click at [573, 231] on button "Next" at bounding box center [576, 238] width 58 height 58
